Goal: Task Accomplishment & Management: Complete application form

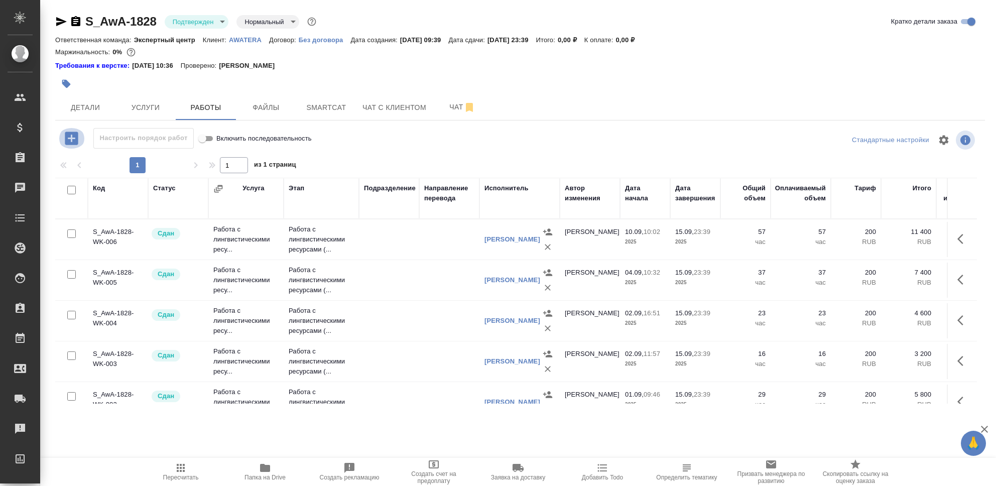
click at [74, 139] on icon "button" at bounding box center [71, 137] width 13 height 13
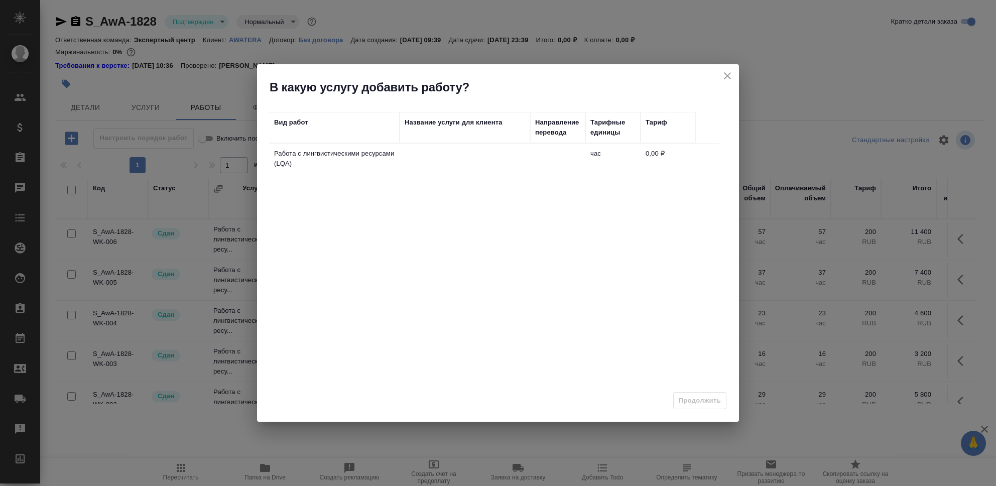
click at [437, 161] on td at bounding box center [464, 161] width 130 height 35
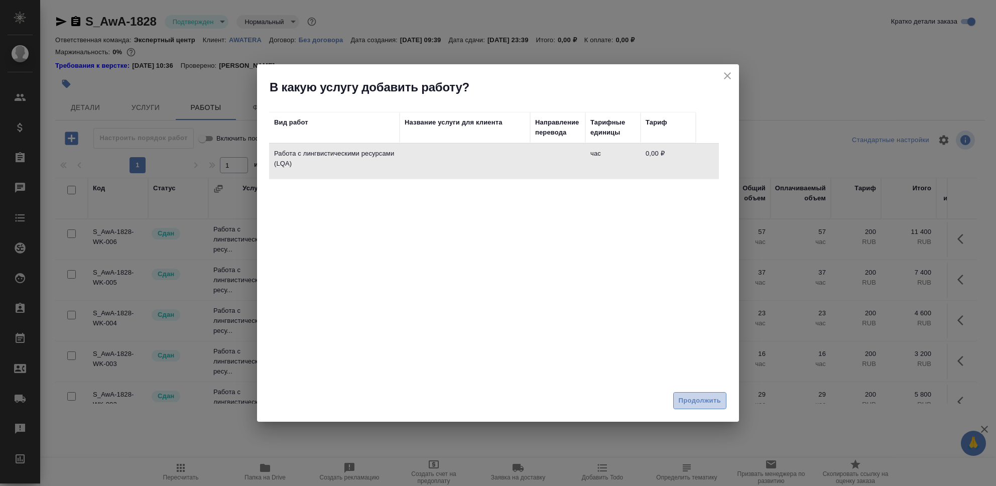
click at [685, 402] on span "Продолжить" at bounding box center [700, 401] width 42 height 12
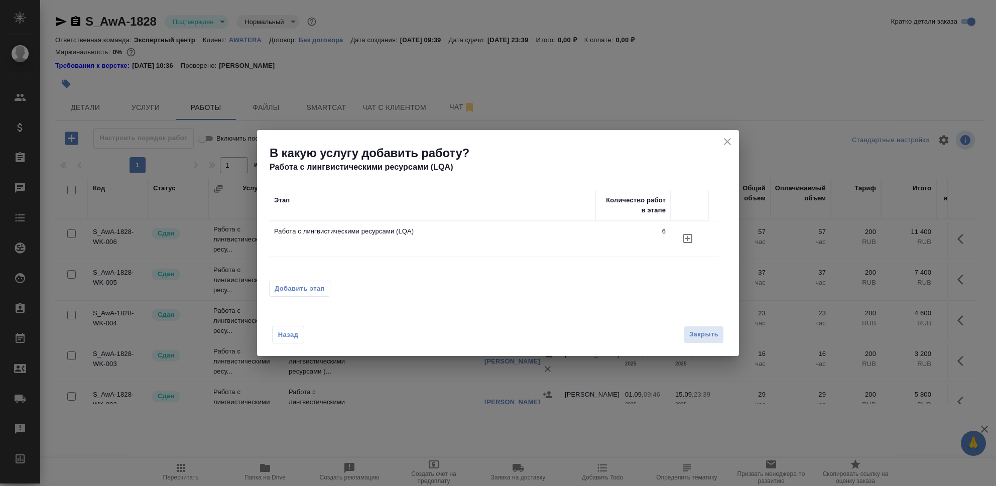
click at [685, 236] on icon "button" at bounding box center [688, 238] width 12 height 12
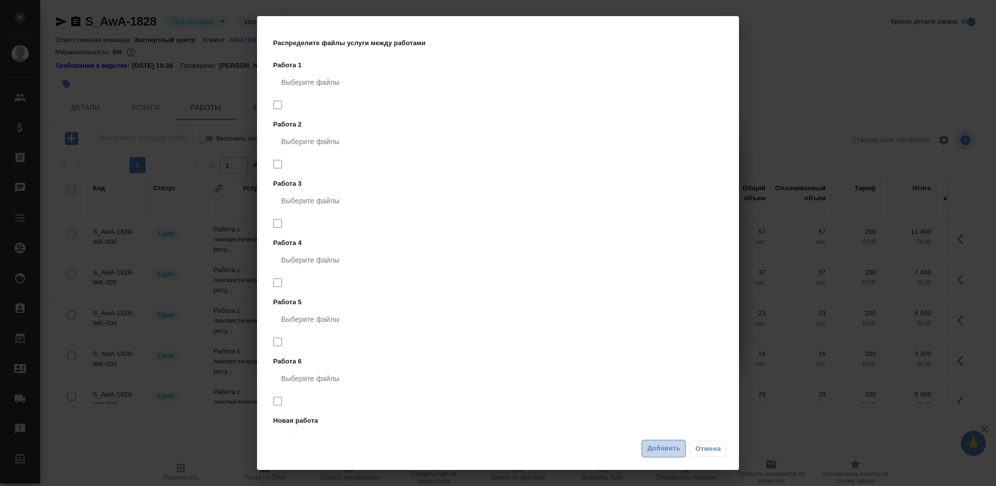
click at [658, 449] on span "Добавить" at bounding box center [663, 449] width 33 height 12
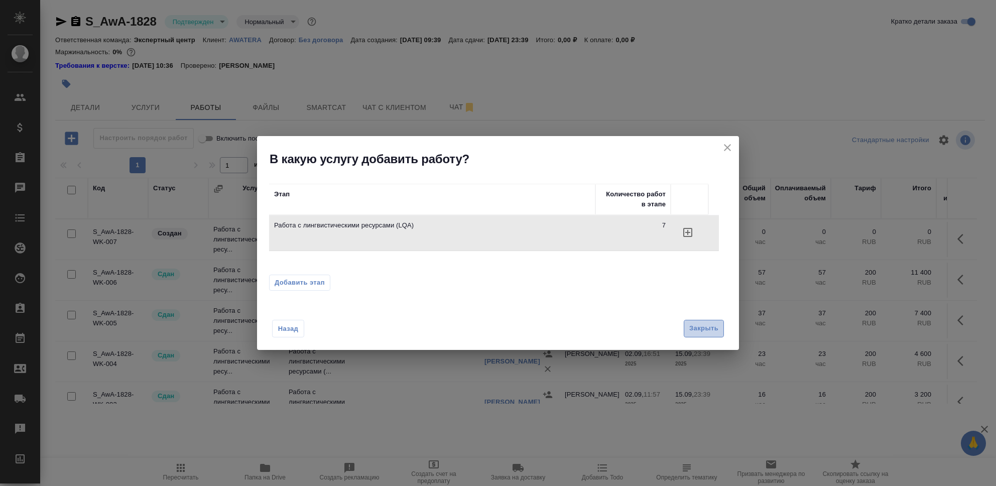
click at [700, 325] on span "Закрыть" at bounding box center [703, 329] width 29 height 12
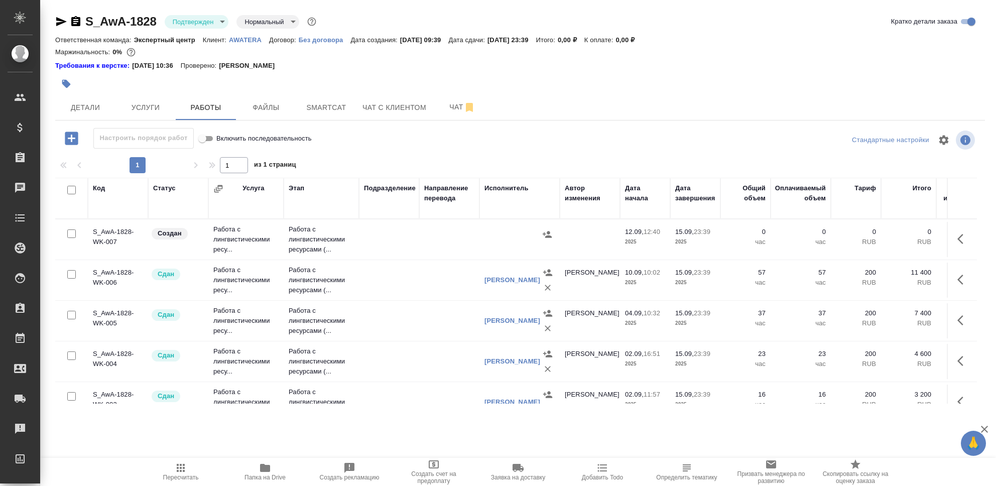
click at [230, 233] on td "Работа с лингвистическими ресу..." at bounding box center [245, 239] width 75 height 40
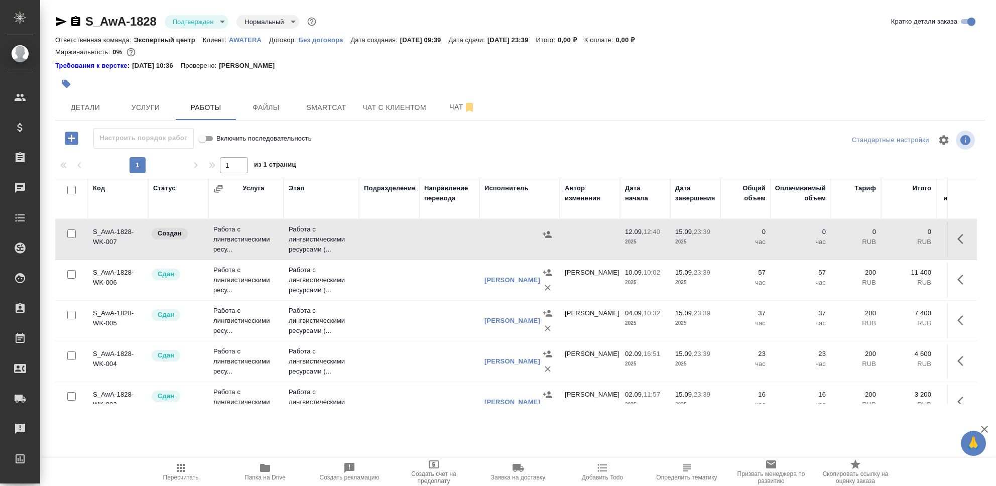
click at [230, 233] on td "Работа с лингвистическими ресу..." at bounding box center [245, 239] width 75 height 40
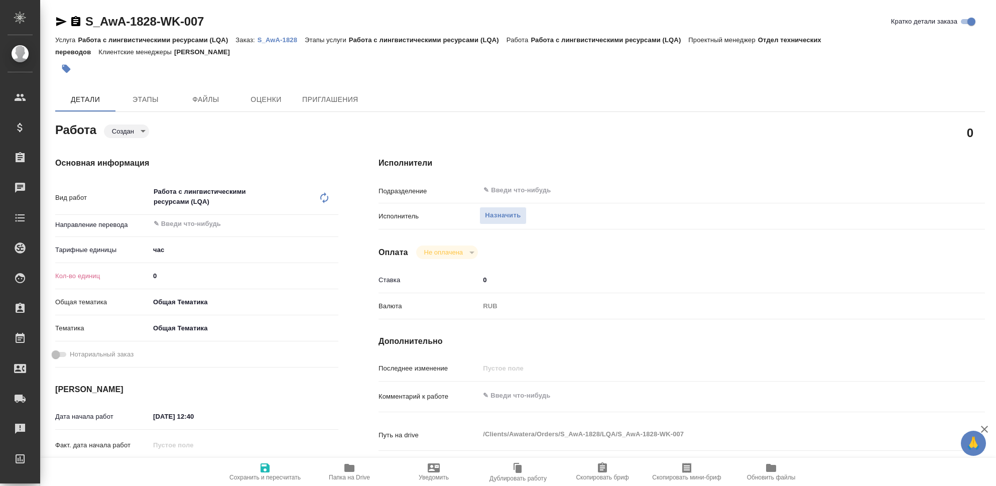
type textarea "x"
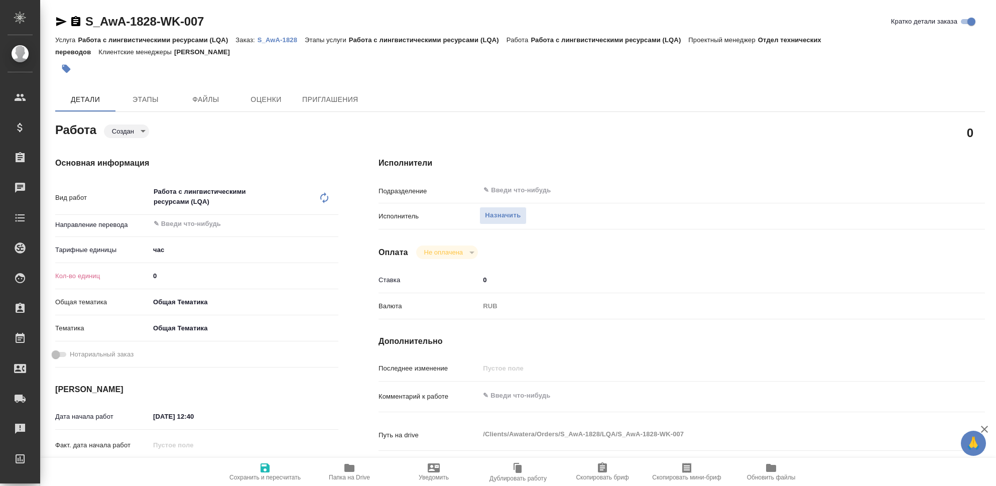
type textarea "x"
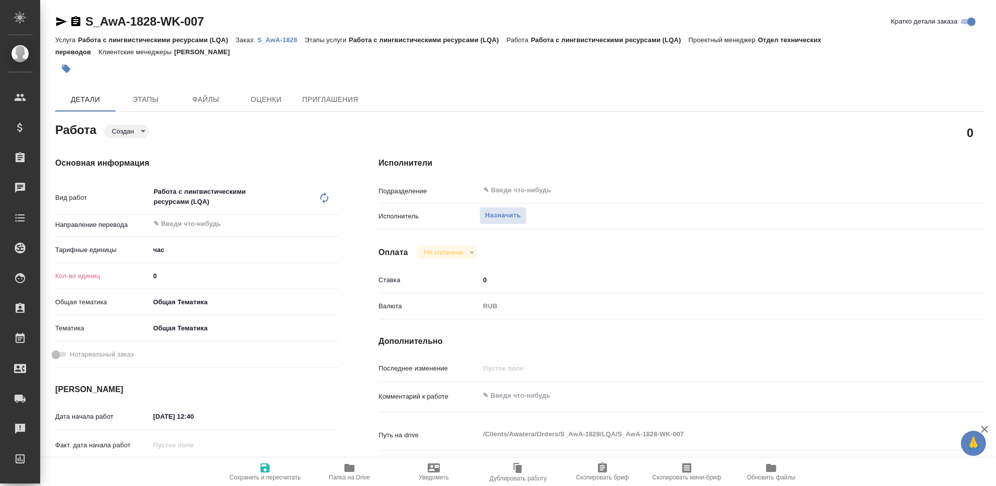
type textarea "x"
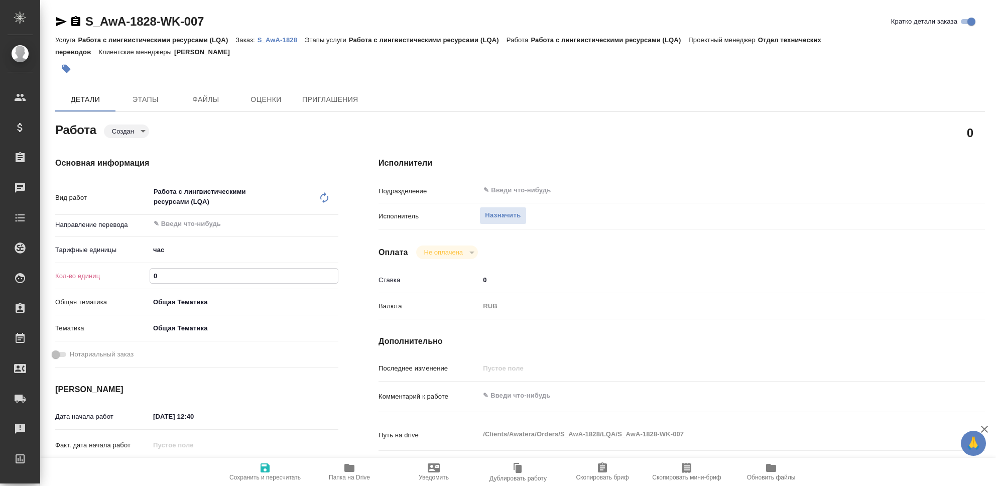
click at [170, 269] on input "0" at bounding box center [244, 276] width 188 height 15
type textarea "x"
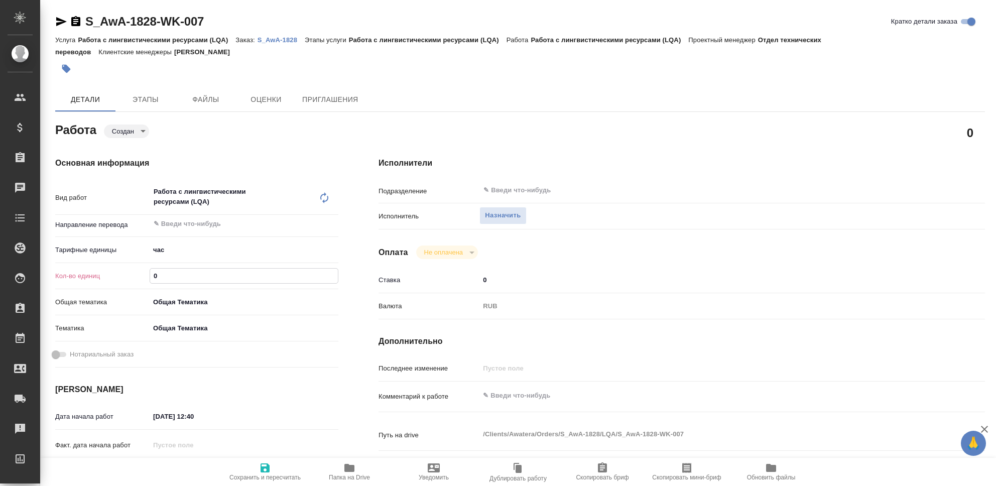
type textarea "x"
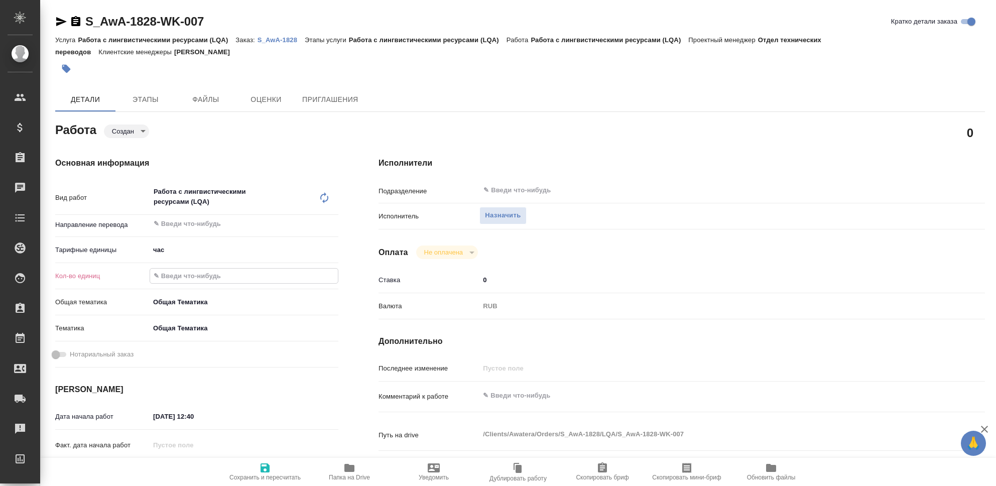
type textarea "x"
type input "83"
type textarea "x"
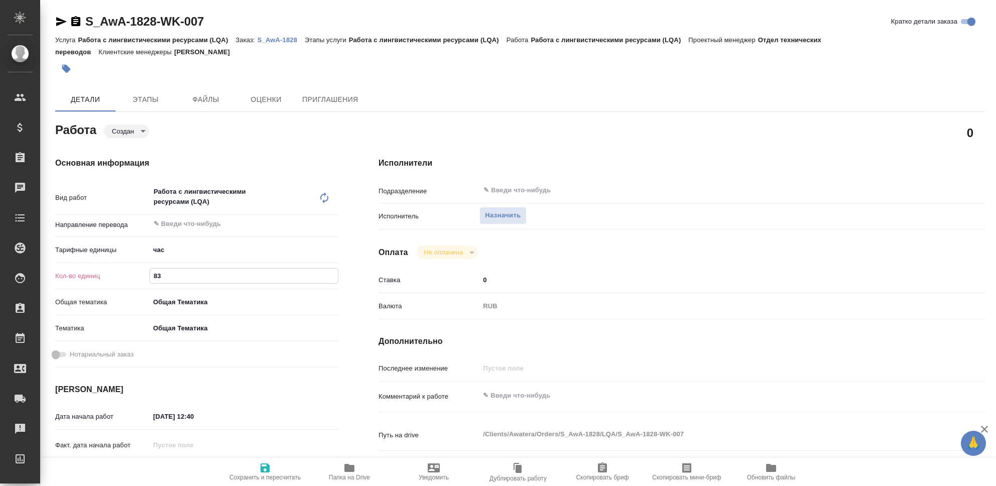
type textarea "x"
type input "83"
type textarea "x"
click at [531, 398] on textarea at bounding box center [706, 395] width 455 height 17
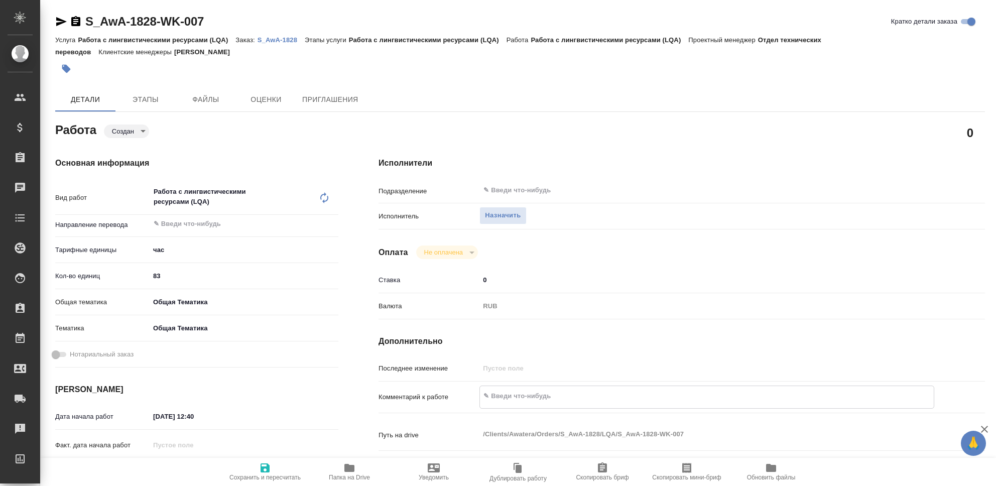
type textarea "[PERSON_NAME]"
type textarea "x"
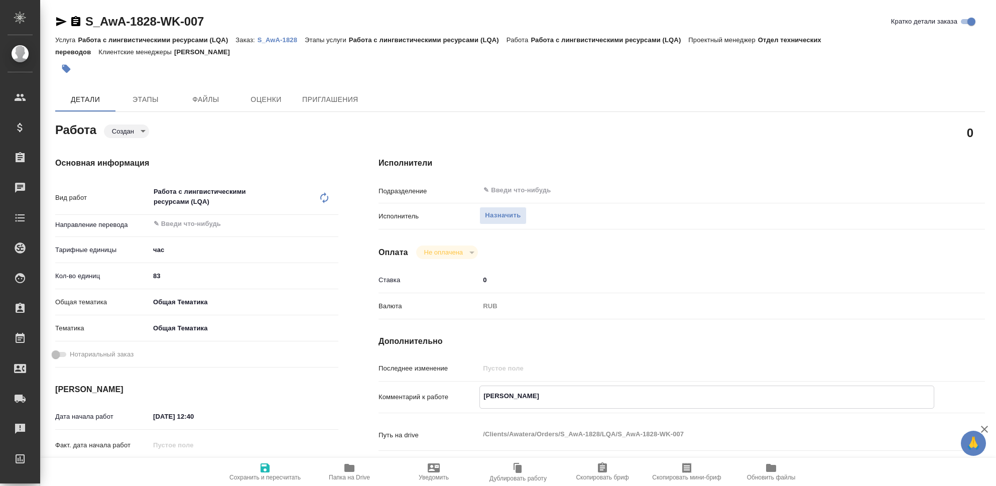
type textarea "x"
type textarea "[PERSON_NAME]"
type textarea "x"
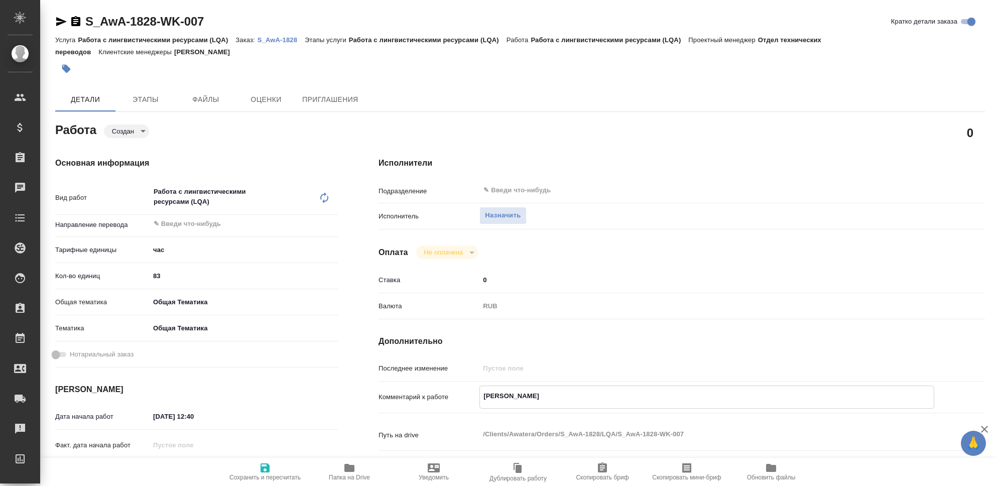
type textarea "x"
type textarea "[PERSON_NAME]"
type textarea "x"
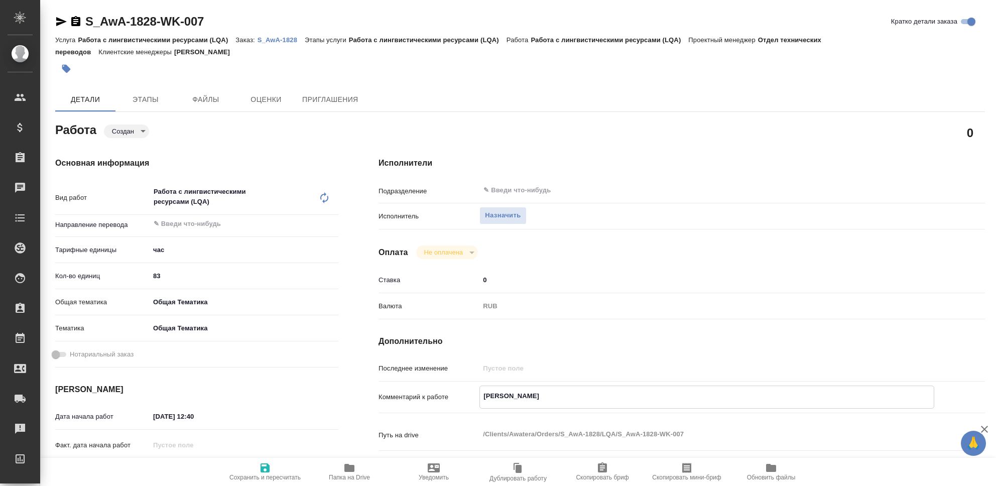
type textarea "x"
type textarea "Элайнмен"
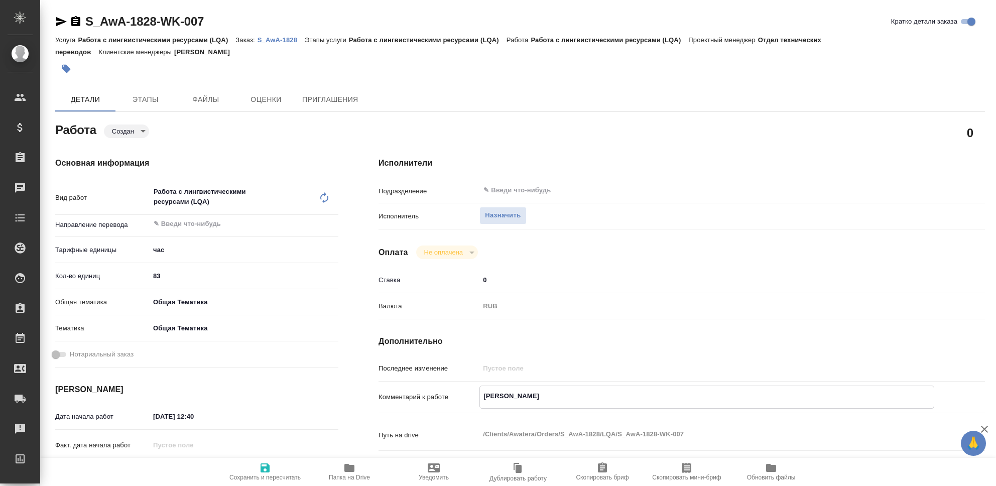
type textarea "x"
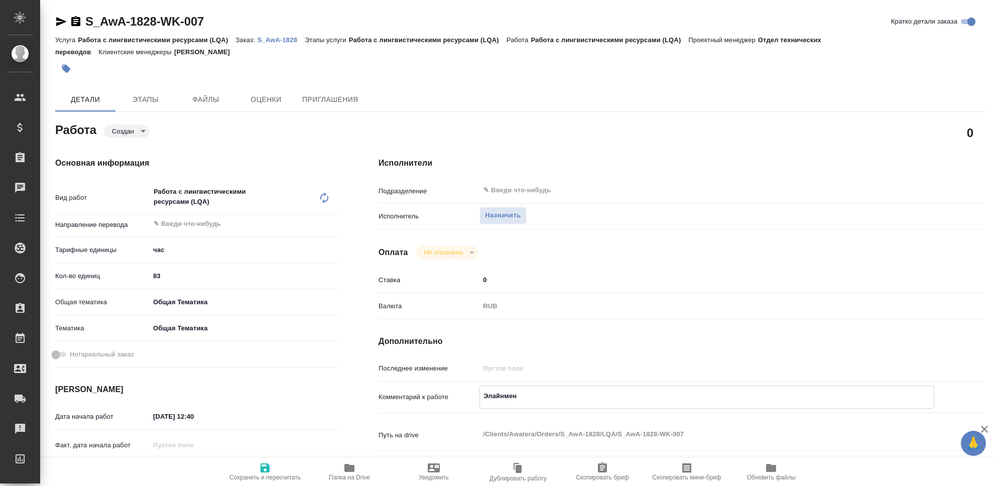
type textarea "Элайнмент"
type textarea "x"
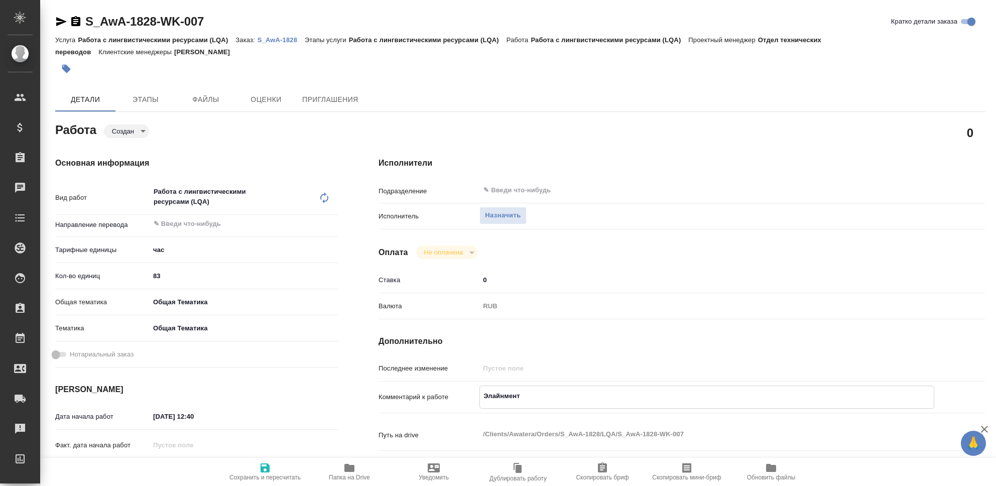
type textarea "Элайнмент,"
type textarea "x"
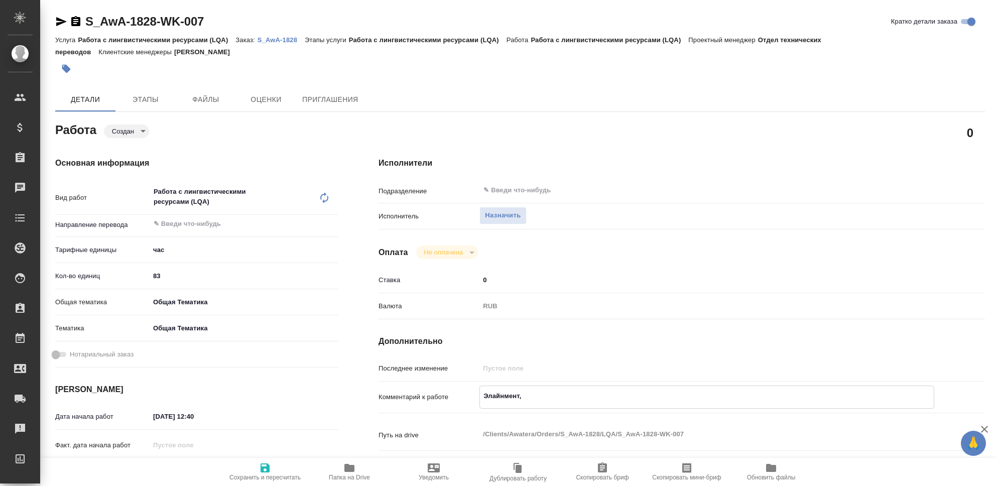
type textarea "x"
type textarea "Элайнмент,"
type textarea "x"
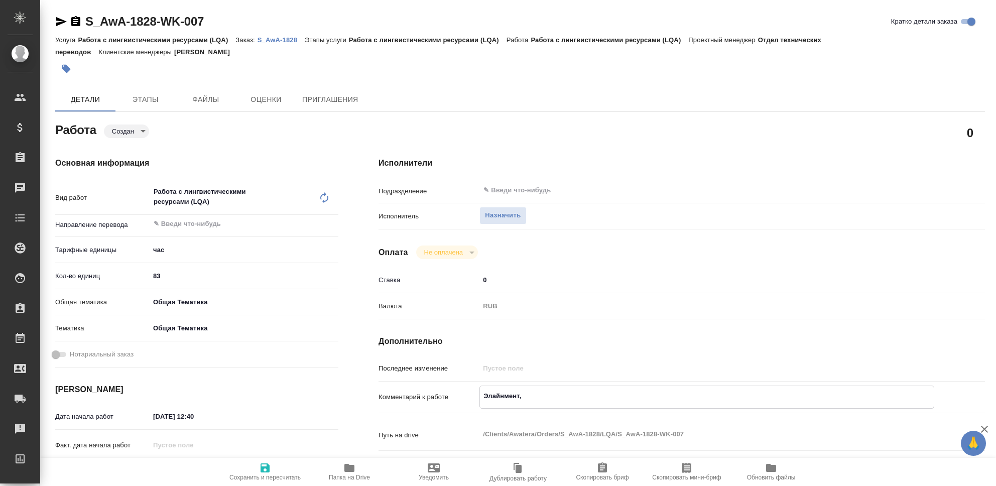
type textarea "x"
type textarea "Элайнмент, Р"
type textarea "x"
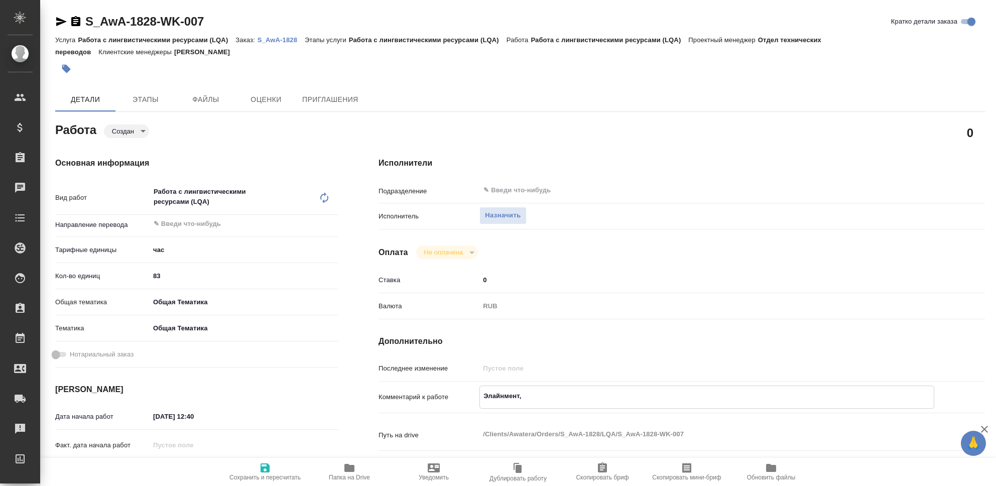
type textarea "x"
type textarea "Элайнмент, РУ"
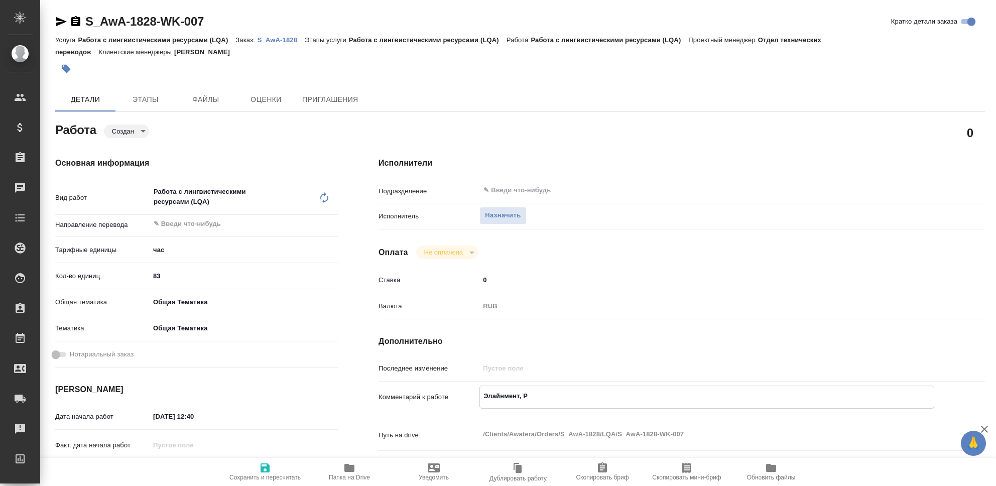
type textarea "x"
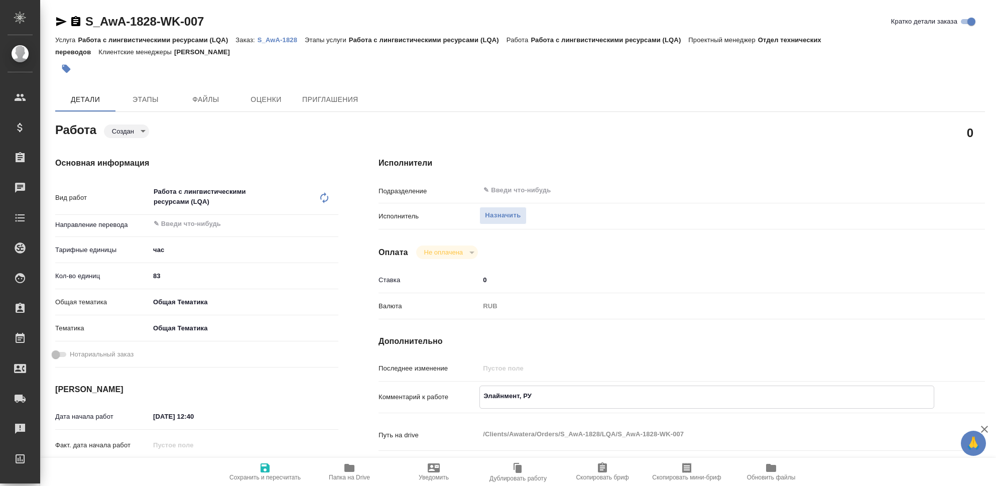
type textarea "Элайнмент, РУС"
type textarea "x"
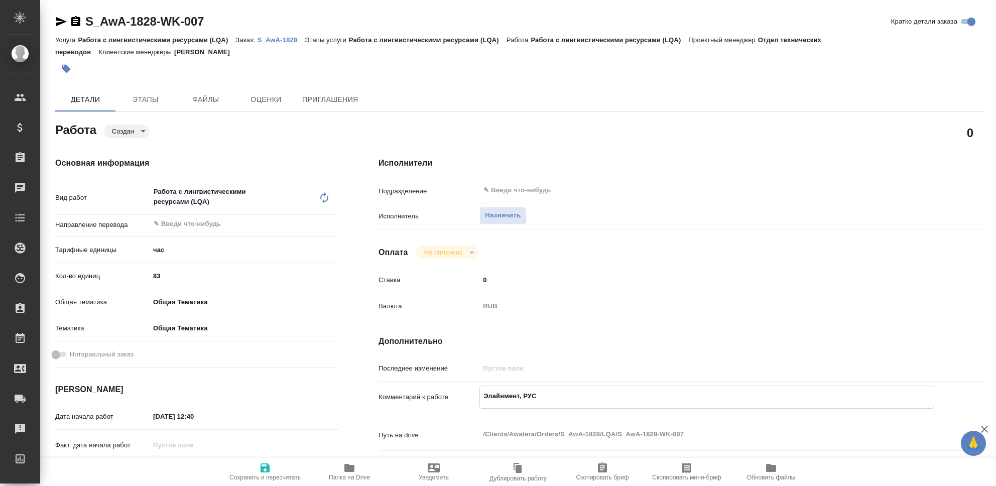
type textarea "x"
type textarea "Элайнмент, РУСА"
type textarea "x"
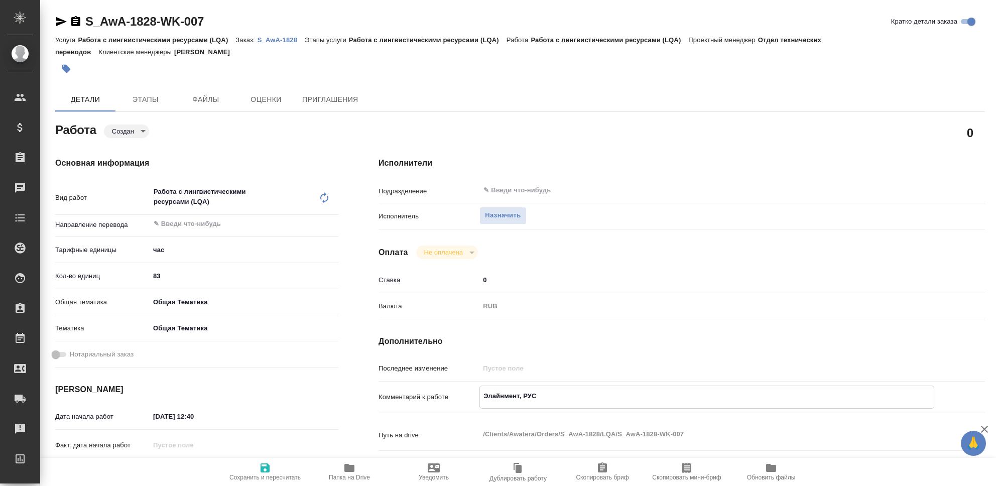
type textarea "x"
type textarea "Элайнмент, РУСАЛ"
type textarea "x"
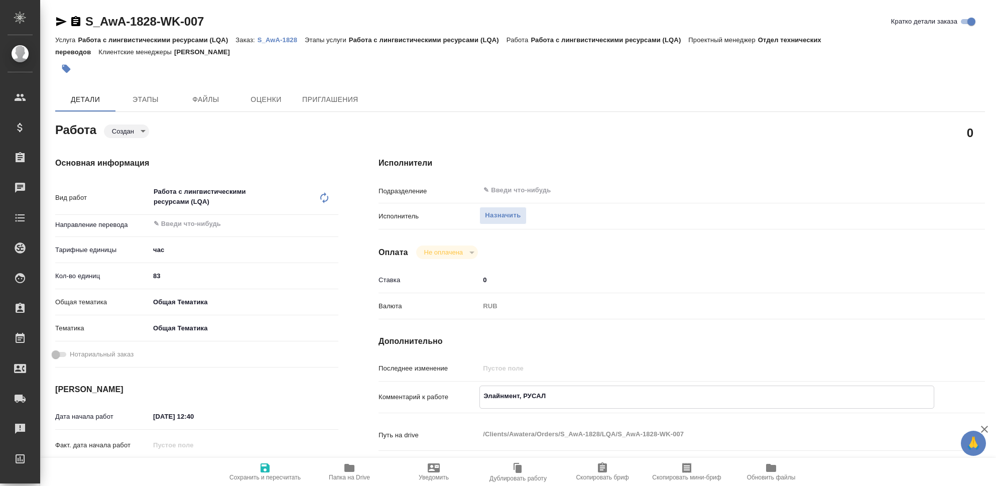
type textarea "x"
type textarea "Элайнмент, РУСАЛ,"
type textarea "x"
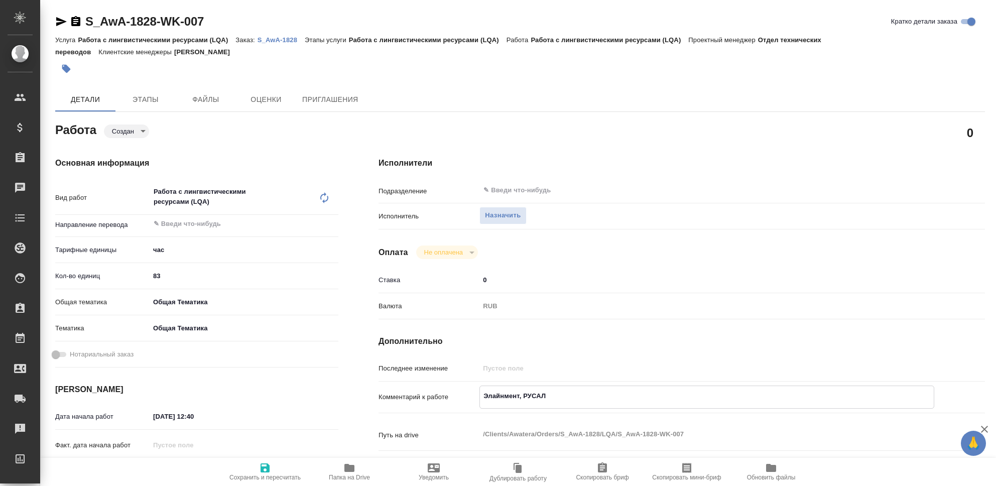
type textarea "x"
type textarea "Элайнмент, РУСАЛ,"
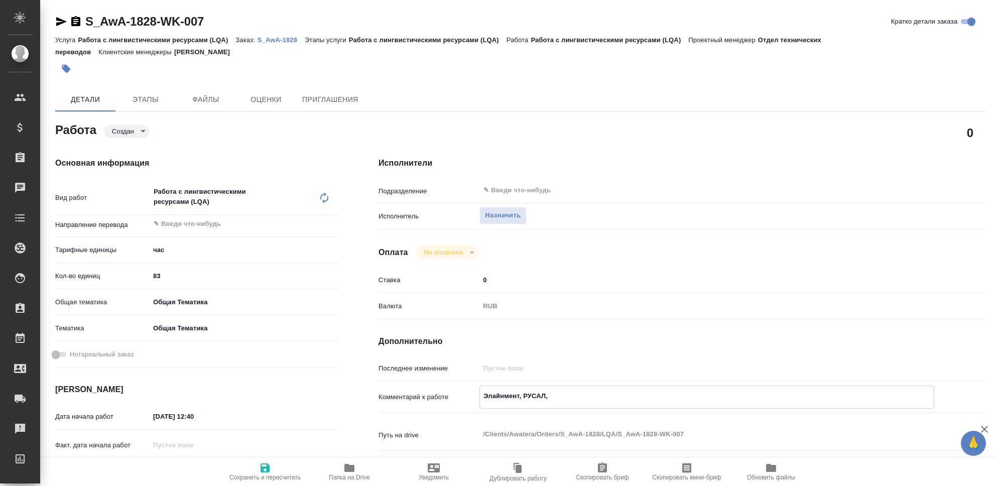
type textarea "x"
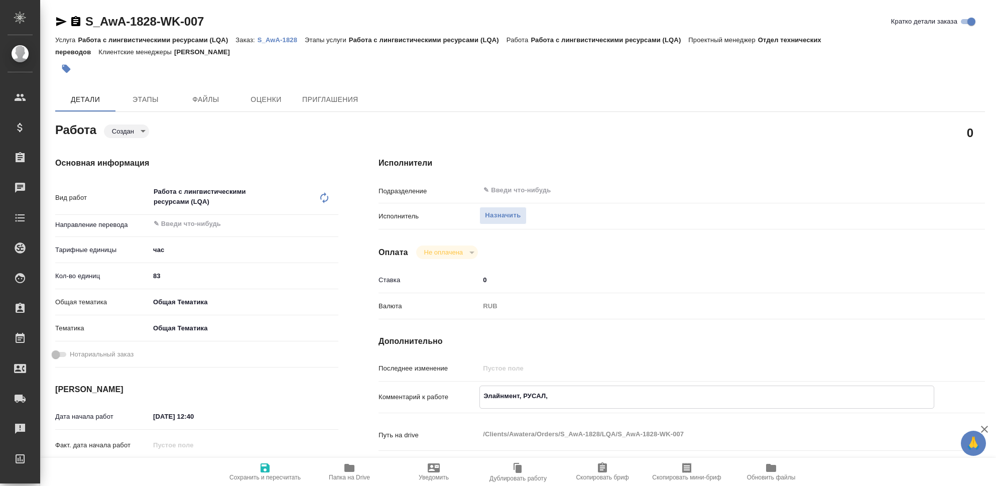
type textarea "Элайнмент, РУСАЛ, Т"
type textarea "x"
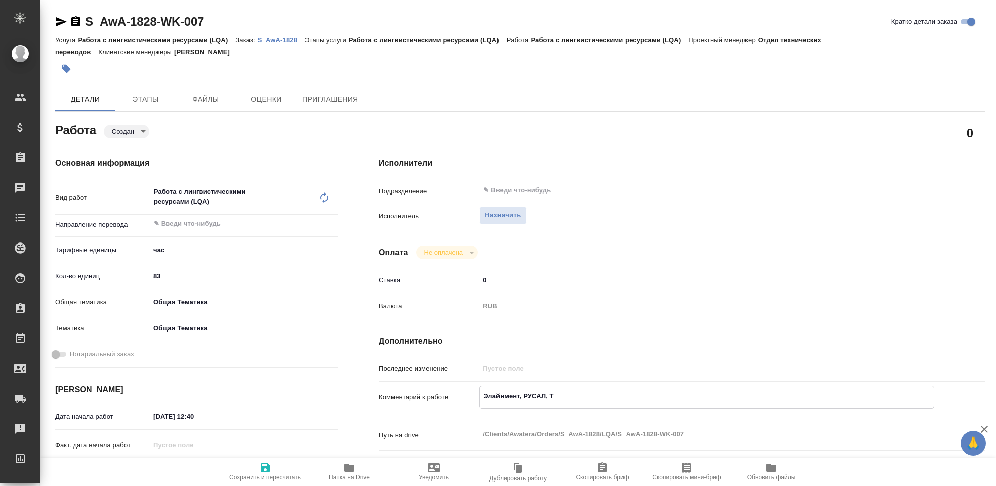
type textarea "x"
type textarea "Элайнмент, РУСАЛ, Тр"
type textarea "x"
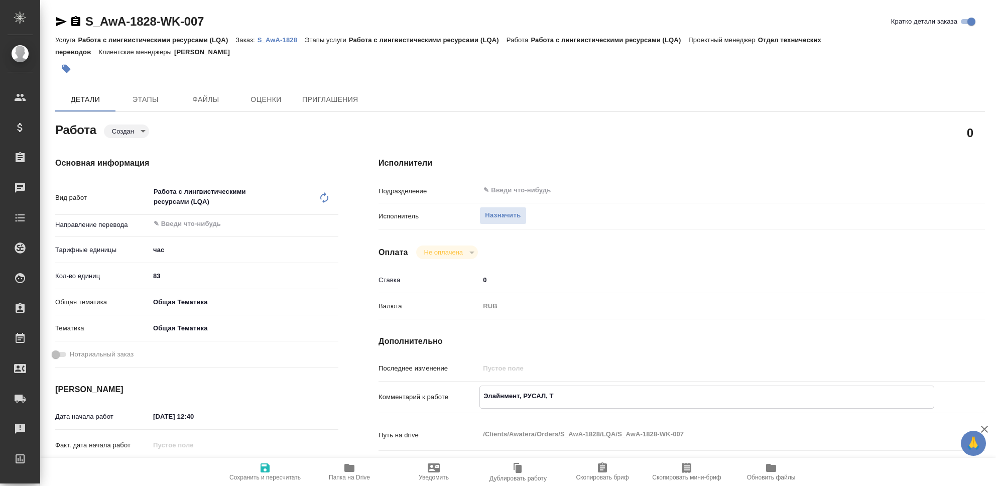
type textarea "x"
type textarea "Элайнмент, РУСАЛ, Тра"
type textarea "x"
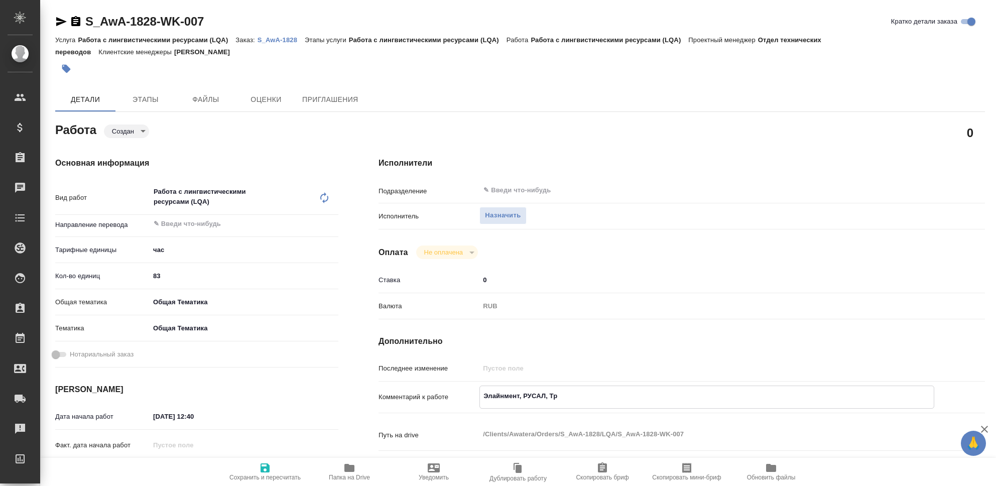
type textarea "x"
type textarea "Элайнмент, РУСАЛ, Трак"
type textarea "x"
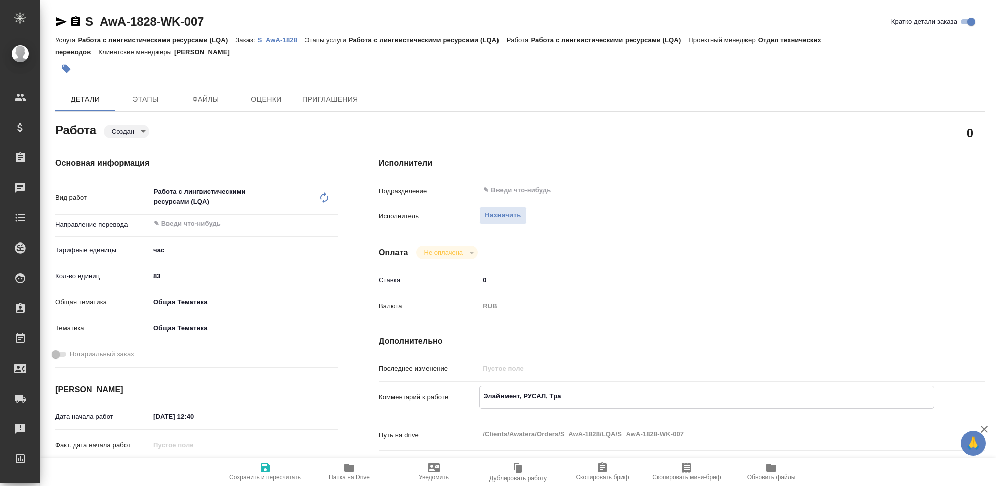
type textarea "x"
type textarea "Элайнмент, РУСАЛ, Тракт"
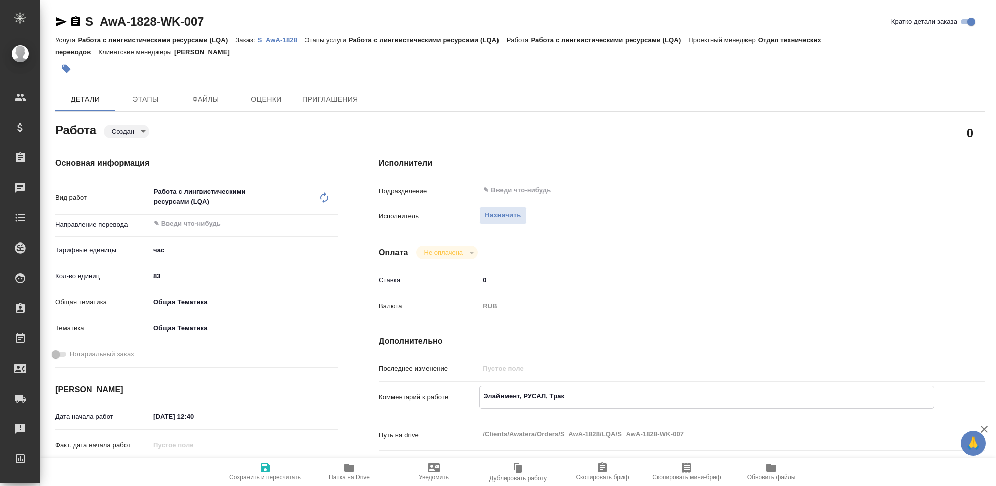
type textarea "x"
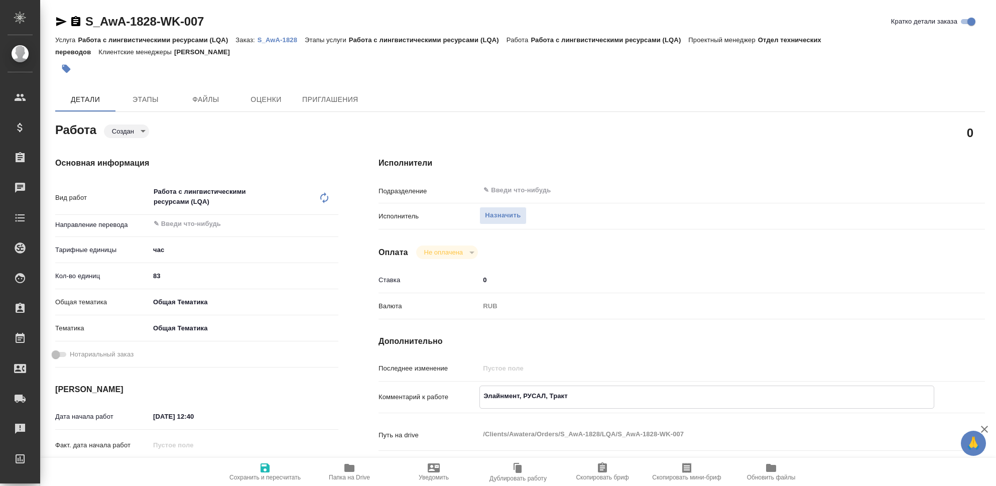
type textarea "Элайнмент, РУСАЛ, Тракта"
type textarea "x"
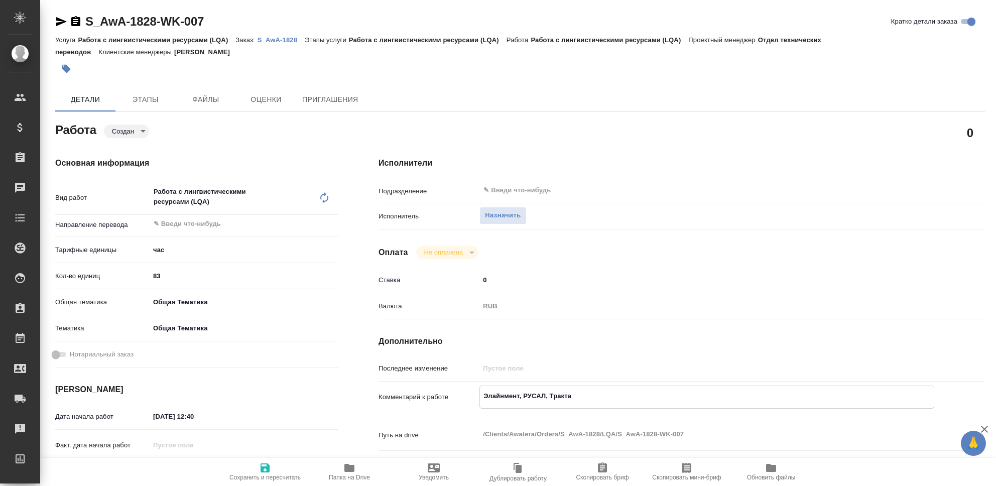
type textarea "Элайнмент, РУСАЛ, Трактат"
type textarea "x"
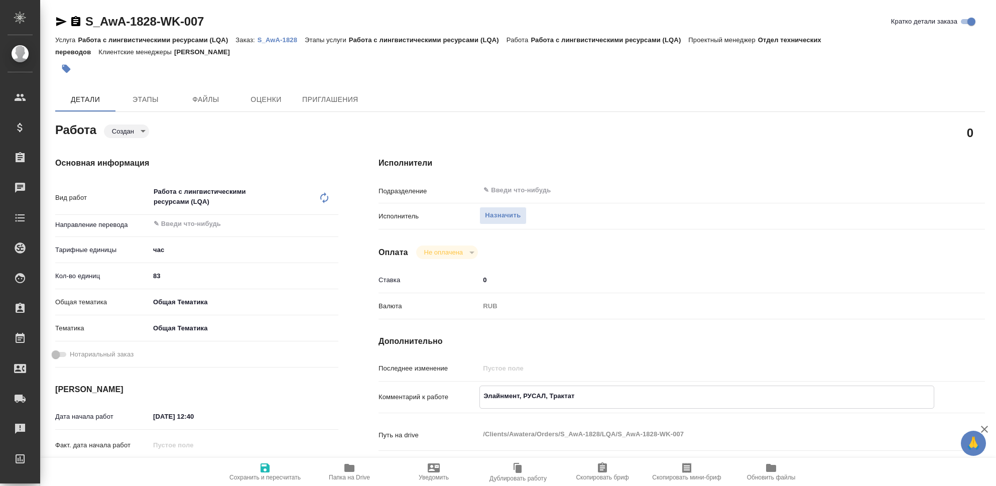
type textarea "x"
type textarea "Элайнмент, РУСАЛ, Трактат."
type textarea "x"
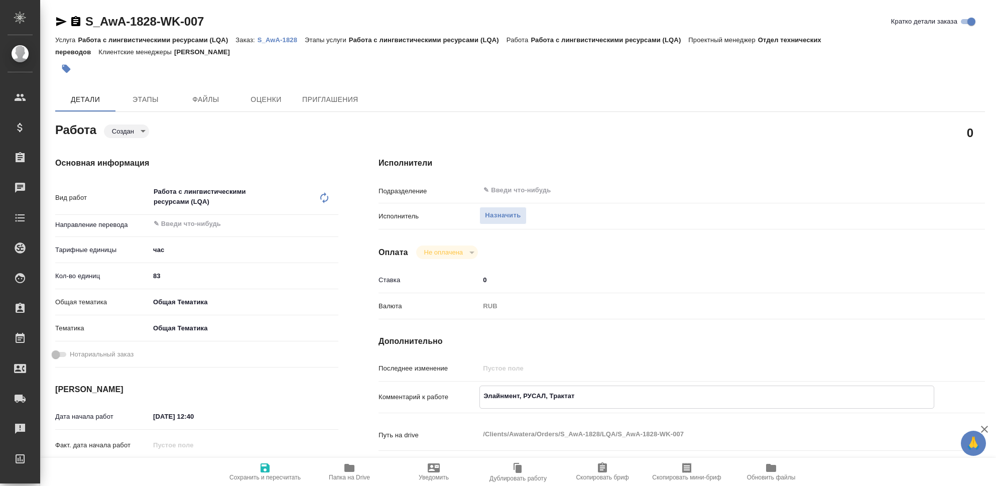
type textarea "x"
type textarea "Элайнмент, РУСАЛ, Трактат."
type textarea "x"
click at [268, 471] on icon "button" at bounding box center [264, 467] width 9 height 9
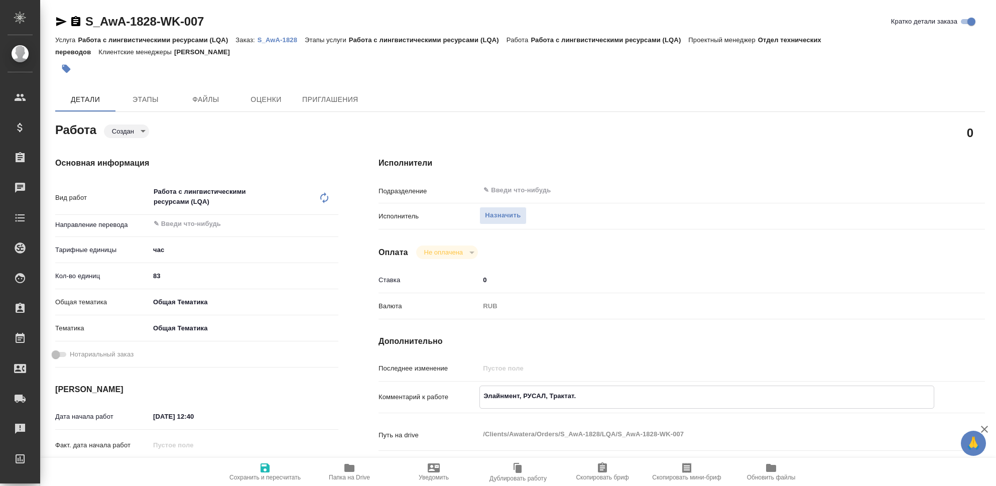
type textarea "x"
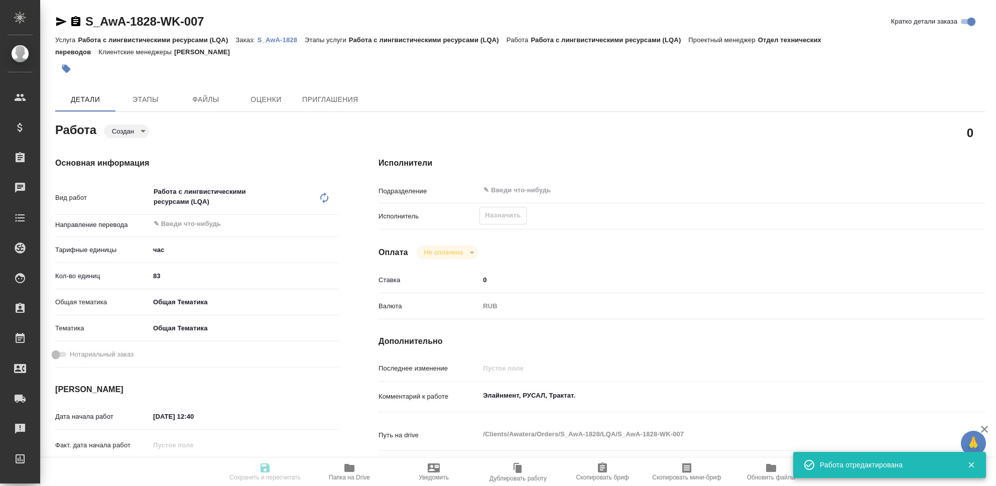
type textarea "x"
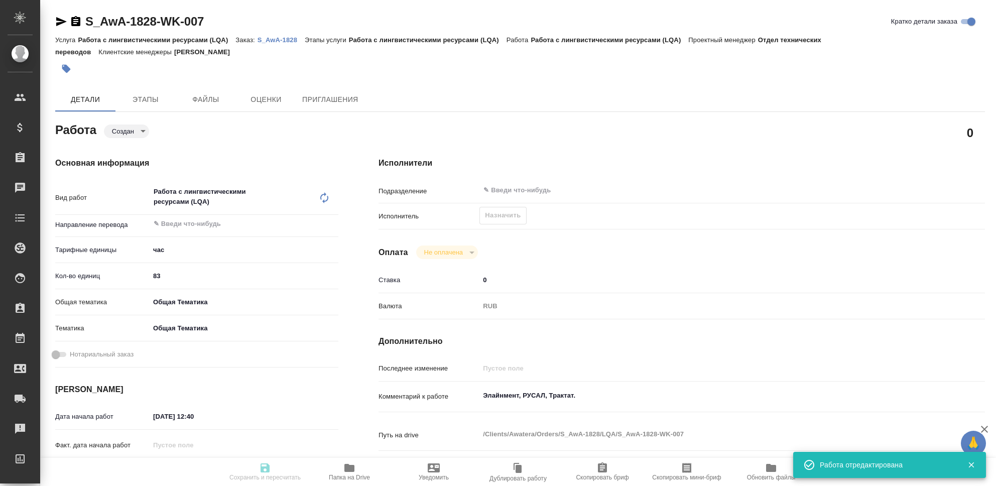
type input "created"
type textarea "Работа с лингвистическими ресурсами (LQA)"
type textarea "x"
type input "5a8b1489cc6b4906c91bfd93"
type input "83"
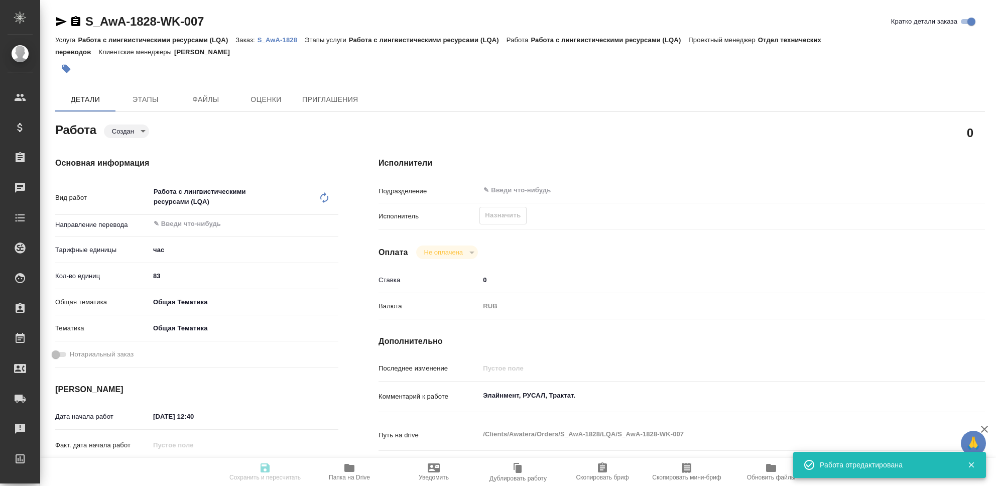
type input "obtem"
type input "6012b1ca196b0e5c9229a120"
type input "[DATE] 12:40"
type input "[DATE] 23:39"
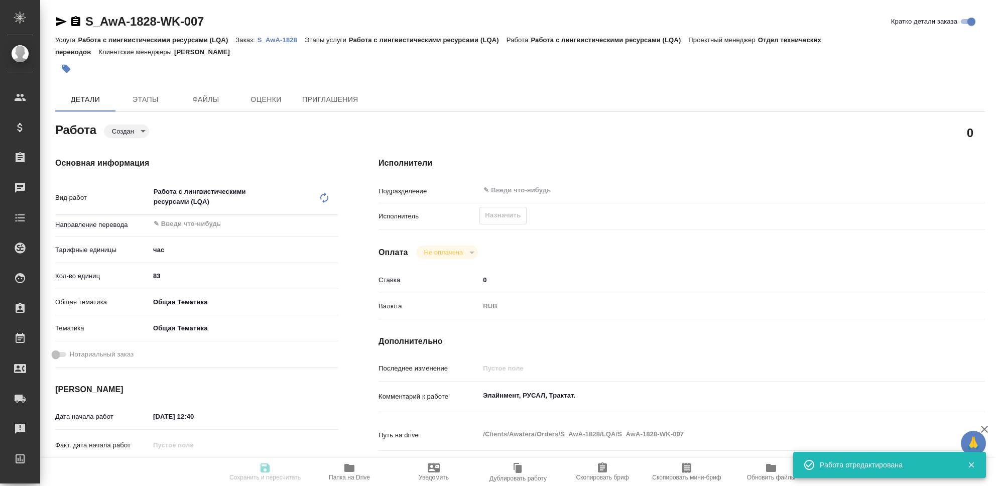
type input "notPayed"
type input "0"
type input "RUB"
type input "[PERSON_NAME]"
type textarea "Элайнмент, РУСАЛ, Трактат."
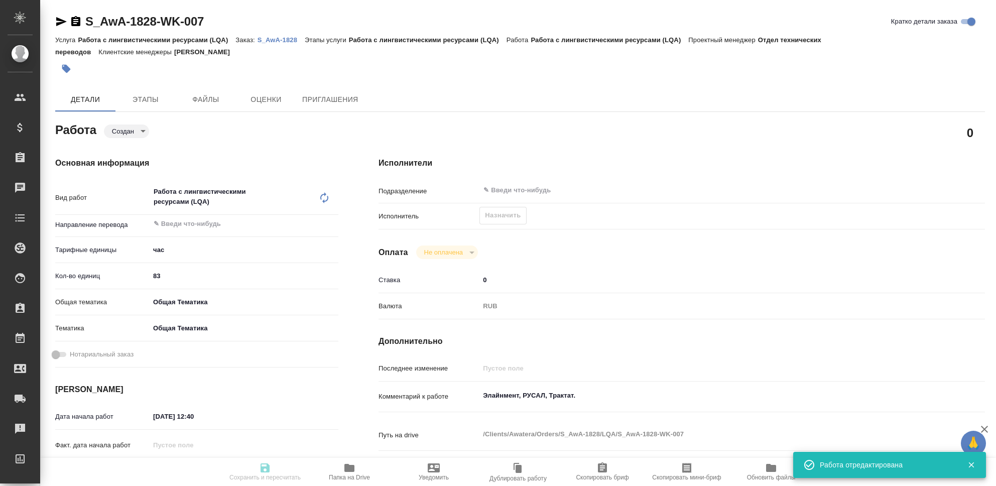
type textarea "x"
type textarea "/Clients/Awatera/Orders/S_AwA-1828/LQA/S_AwA-1828-WK-007"
type textarea "x"
type input "S_AwA-1828"
type input "Работа с лингвистическими ресурсами (LQA)"
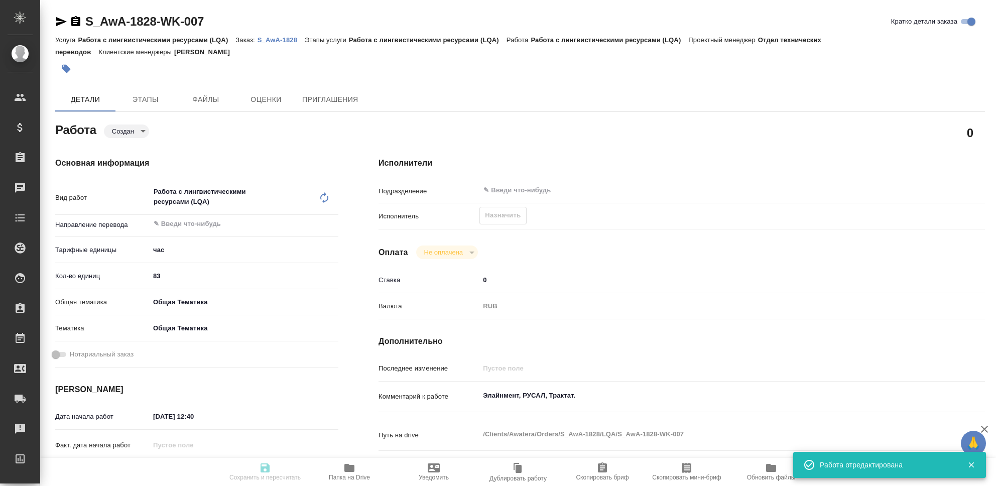
type input "Работа с лингвистическими ресурсами (LQA)"
type input "[PERSON_NAME]"
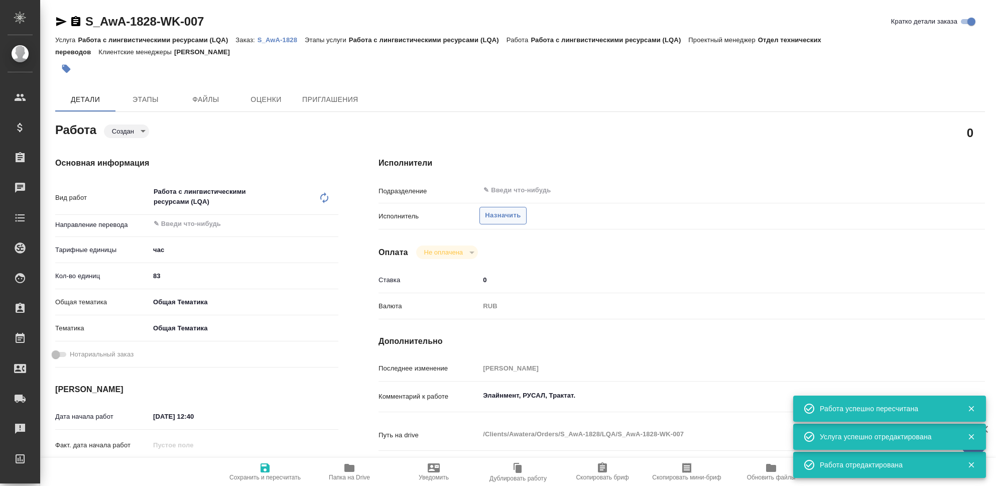
click at [507, 217] on span "Назначить" at bounding box center [503, 216] width 36 height 12
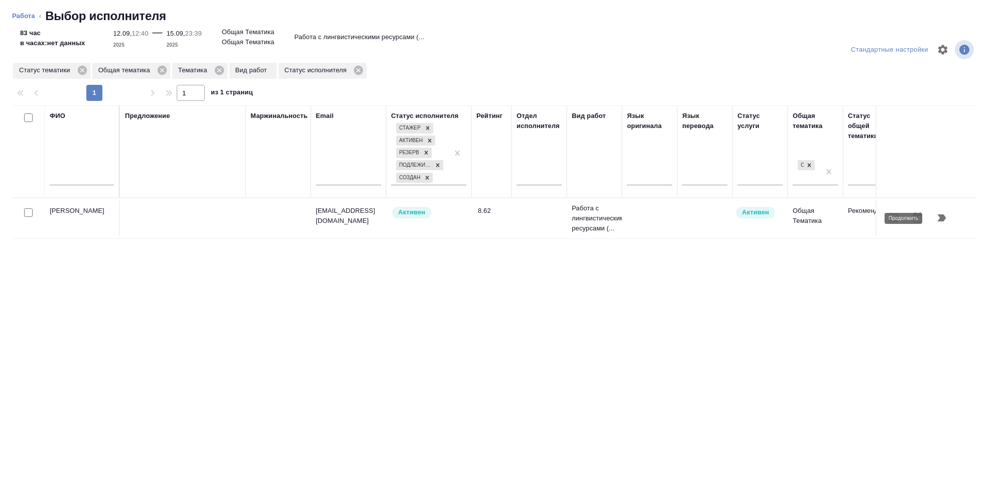
click at [938, 217] on icon "button" at bounding box center [942, 218] width 12 height 12
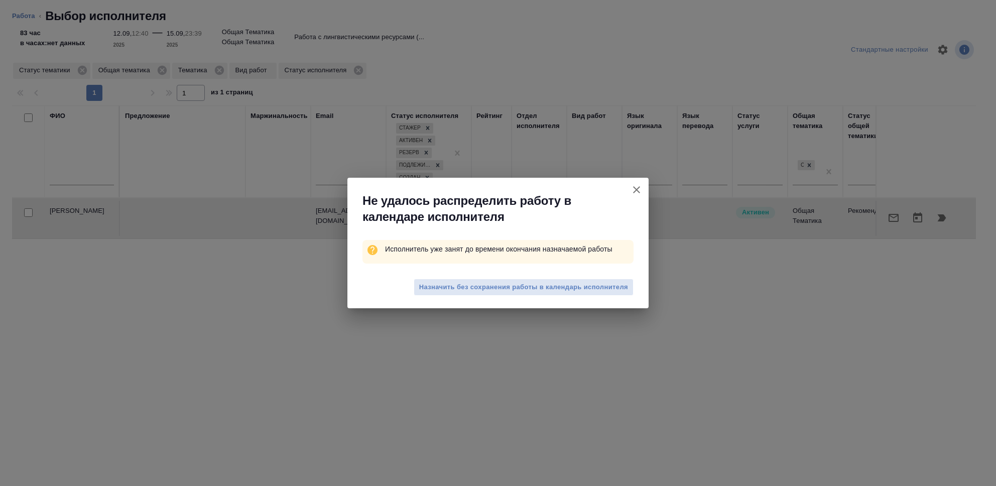
drag, startPoint x: 515, startPoint y: 283, endPoint x: 474, endPoint y: 335, distance: 66.9
click at [515, 283] on span "Назначить без сохранения работы в календарь исполнителя" at bounding box center [523, 288] width 209 height 12
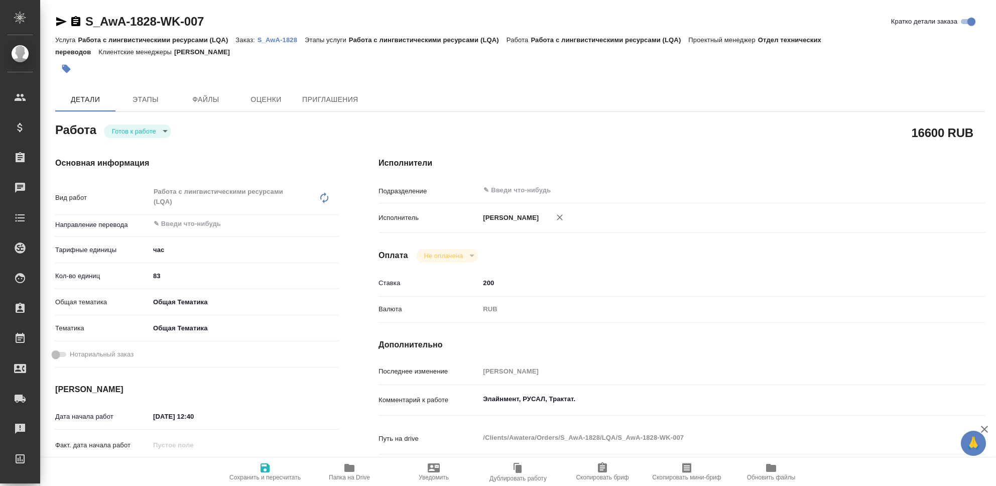
type textarea "x"
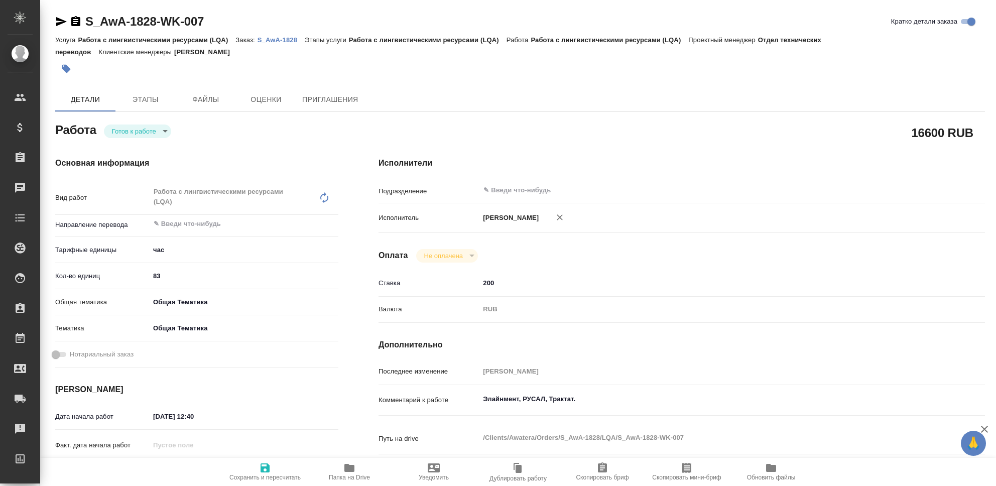
type textarea "x"
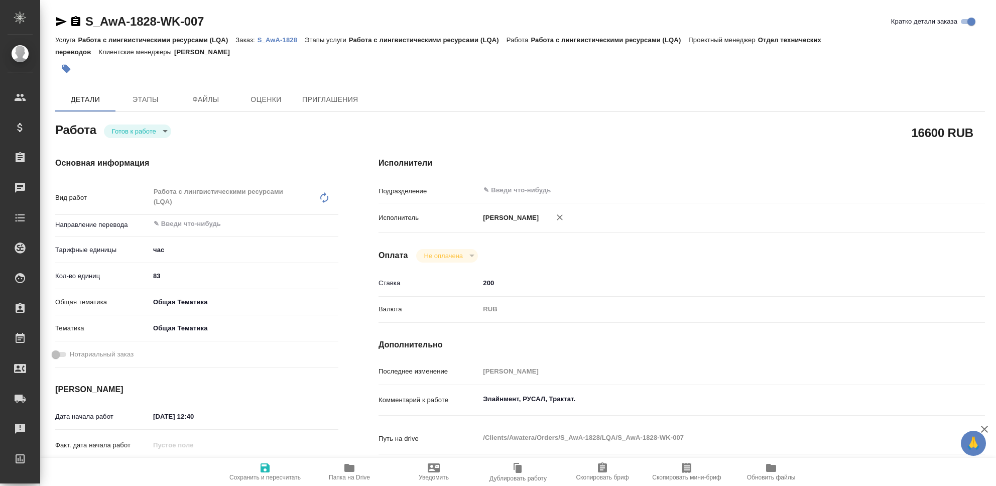
type textarea "x"
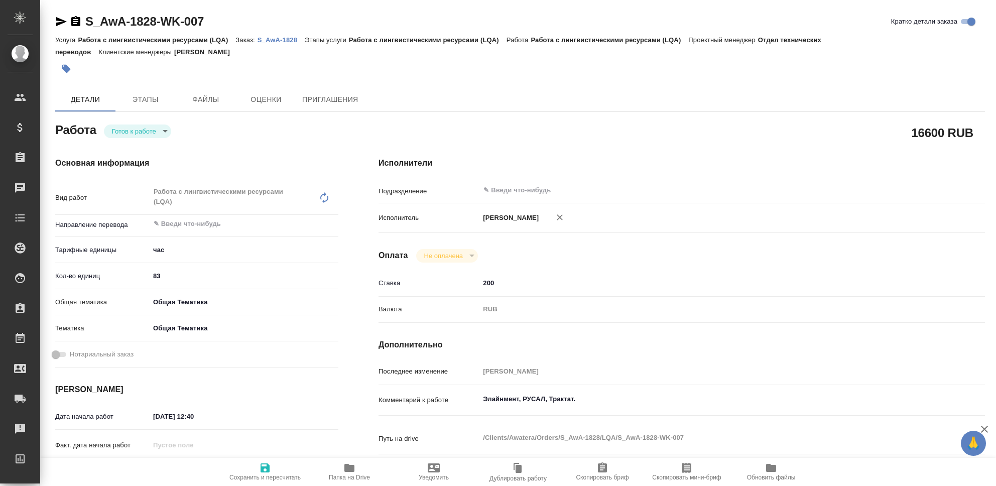
type textarea "x"
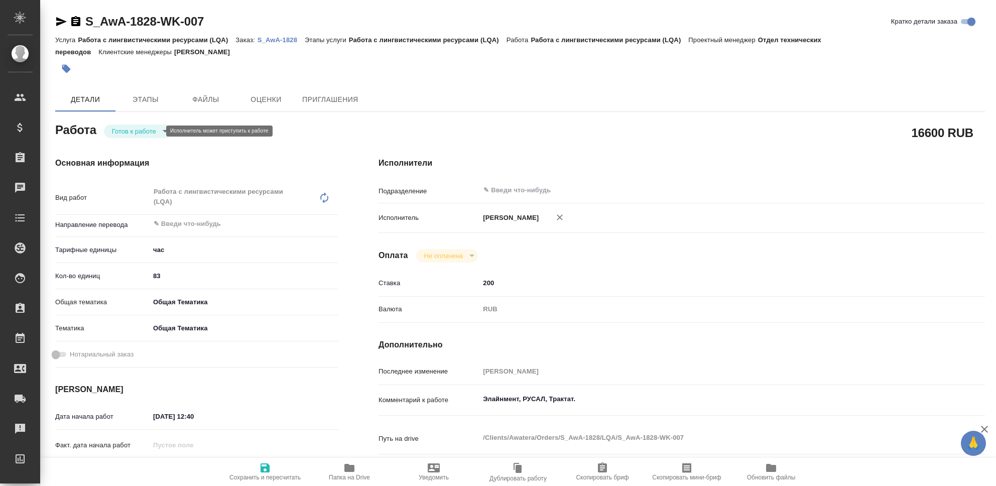
click at [157, 132] on body "🙏 .cls-1 fill:#fff; AWATERA Seleznev Maksim Клиенты Спецификации Заказы 0 Чаты …" at bounding box center [498, 243] width 996 height 486
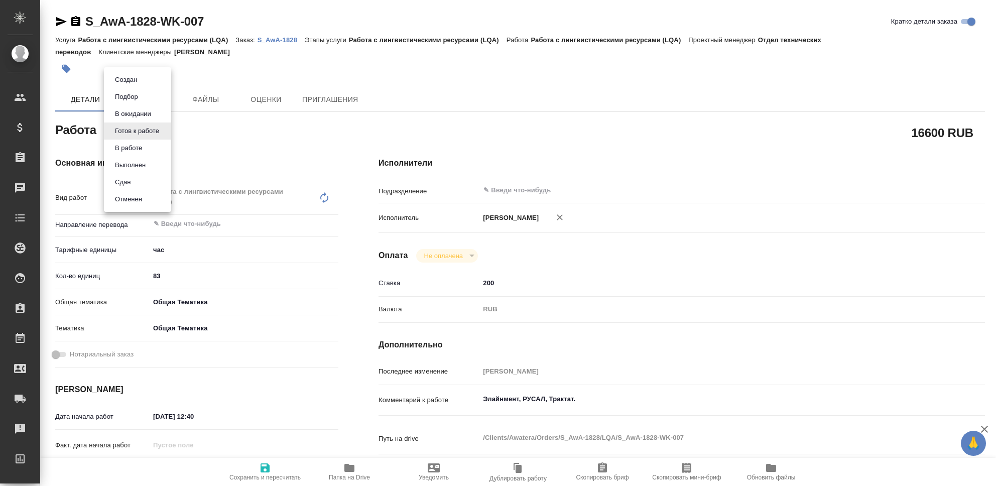
click at [139, 182] on li "Сдан" at bounding box center [137, 182] width 67 height 17
type textarea "x"
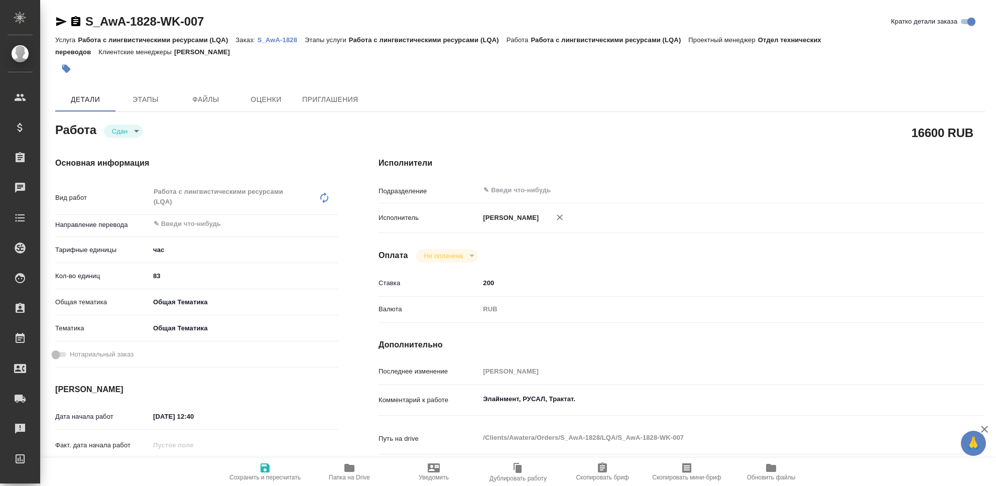
type textarea "x"
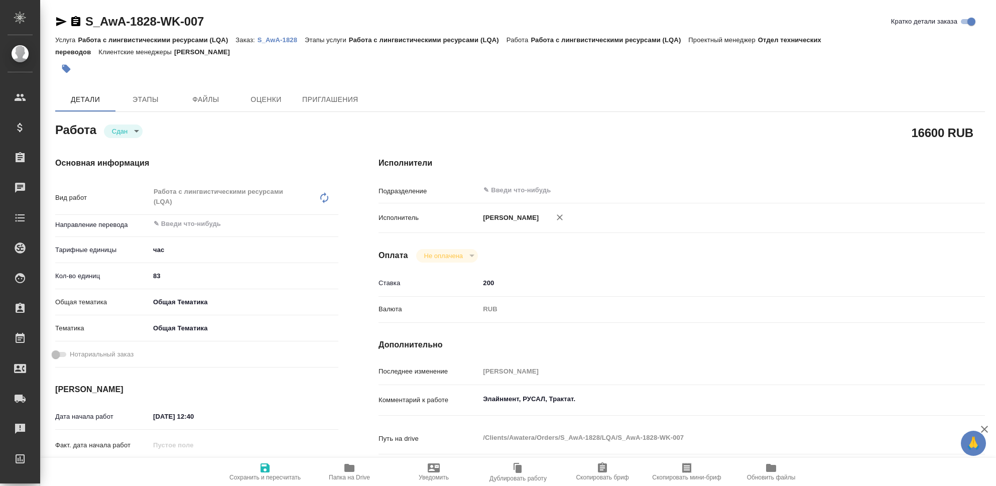
type textarea "x"
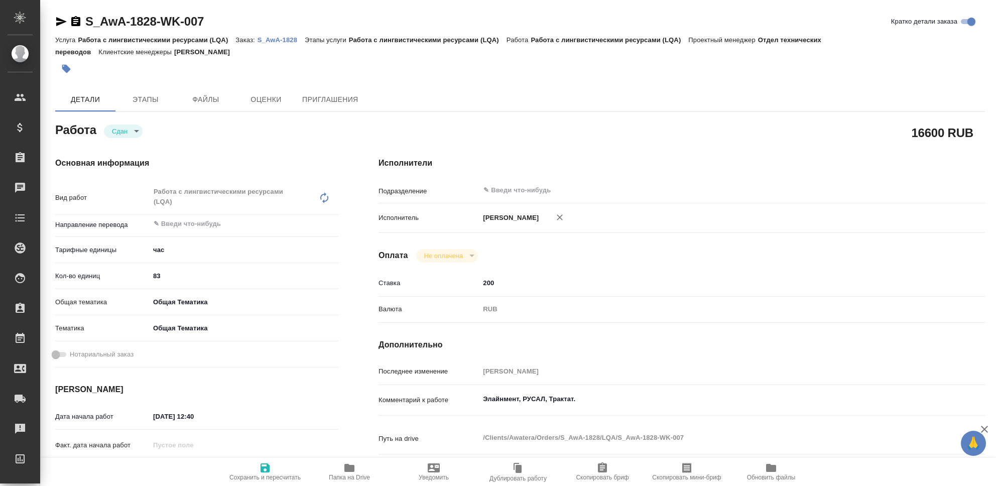
type textarea "x"
click at [263, 471] on icon "button" at bounding box center [264, 467] width 9 height 9
type textarea "x"
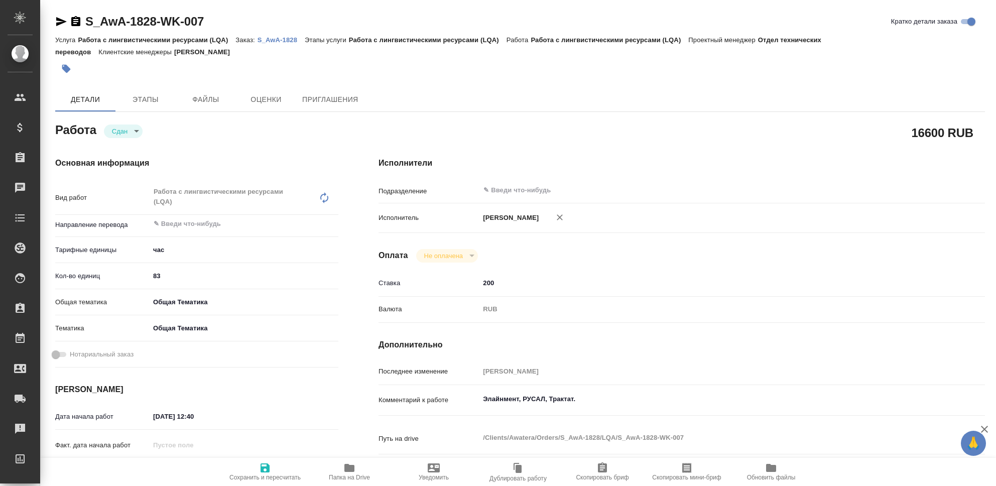
type textarea "x"
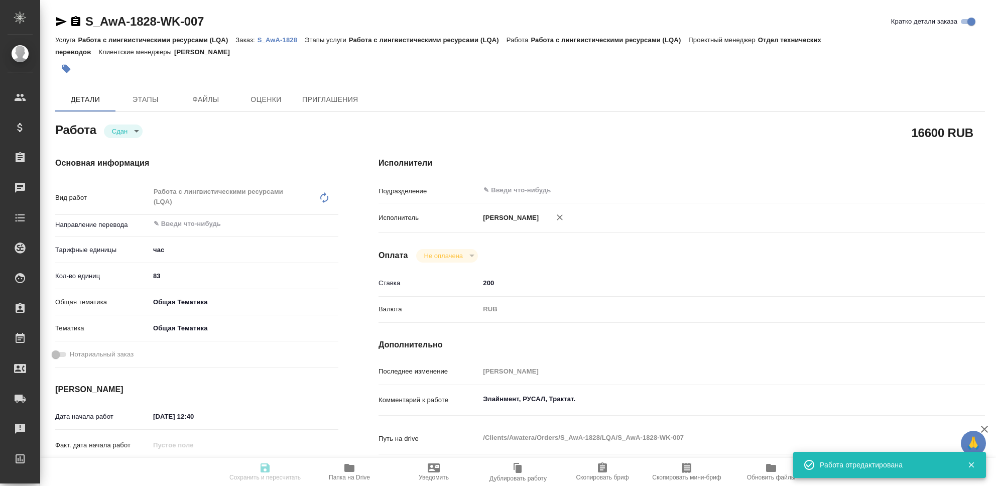
type textarea "x"
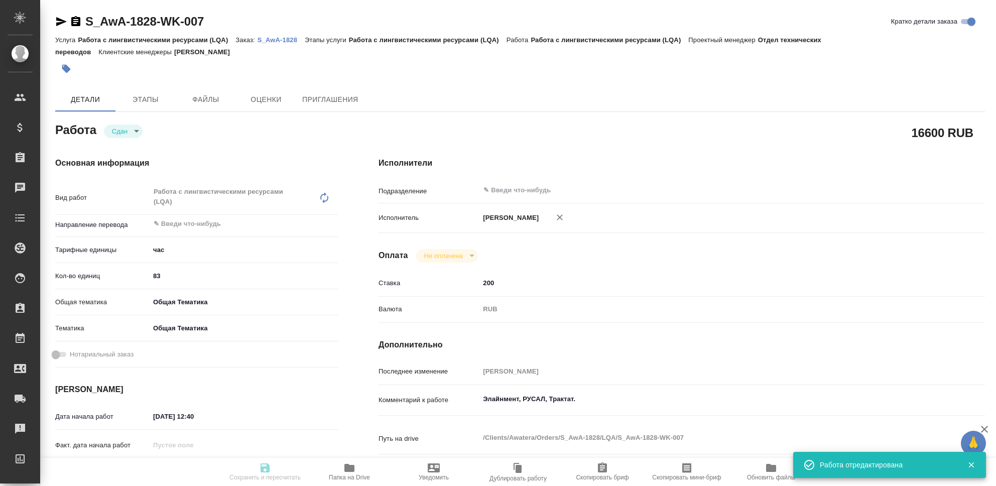
type textarea "x"
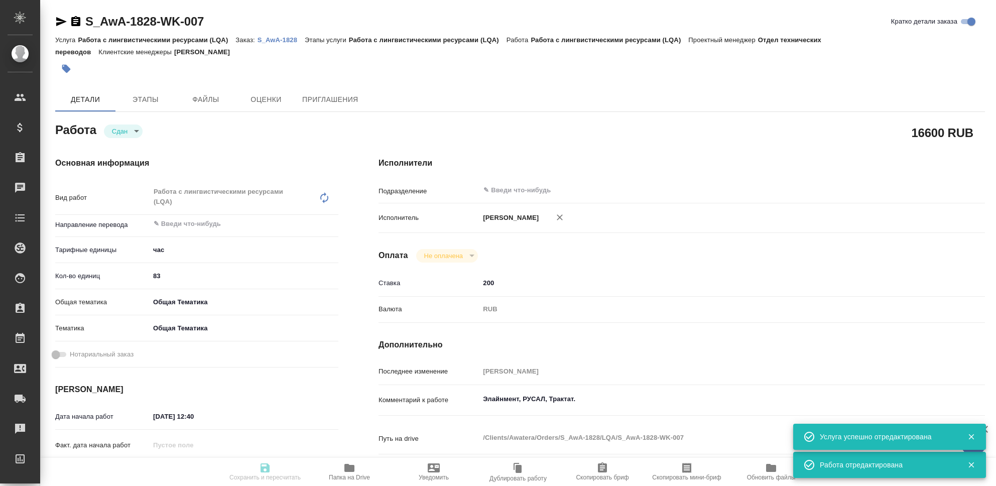
type input "closed"
type textarea "Работа с лингвистическими ресурсами (LQA)"
type textarea "x"
type input "5a8b1489cc6b4906c91bfd93"
type input "83"
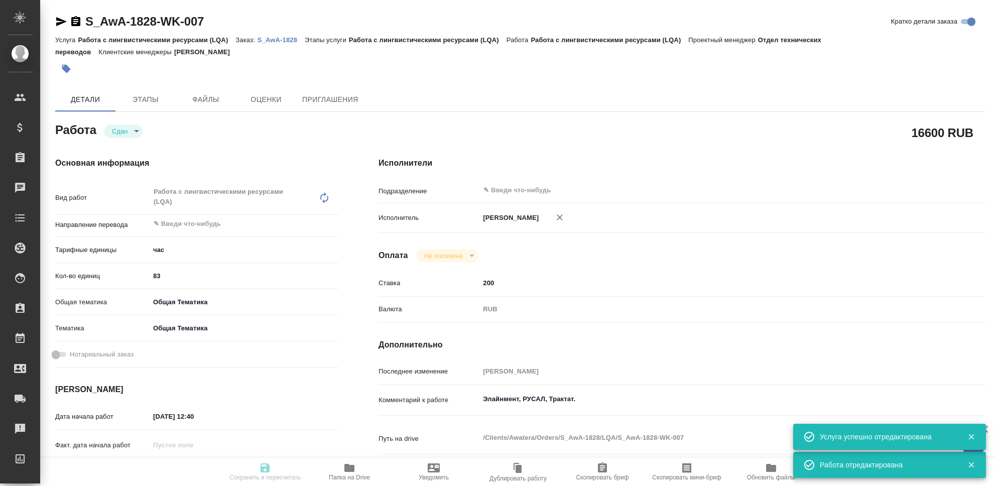
type input "obtem"
type input "6012b1ca196b0e5c9229a120"
type input "[DATE] 12:40"
type input "[DATE] 23:39"
type input "12.09.2025 12:41"
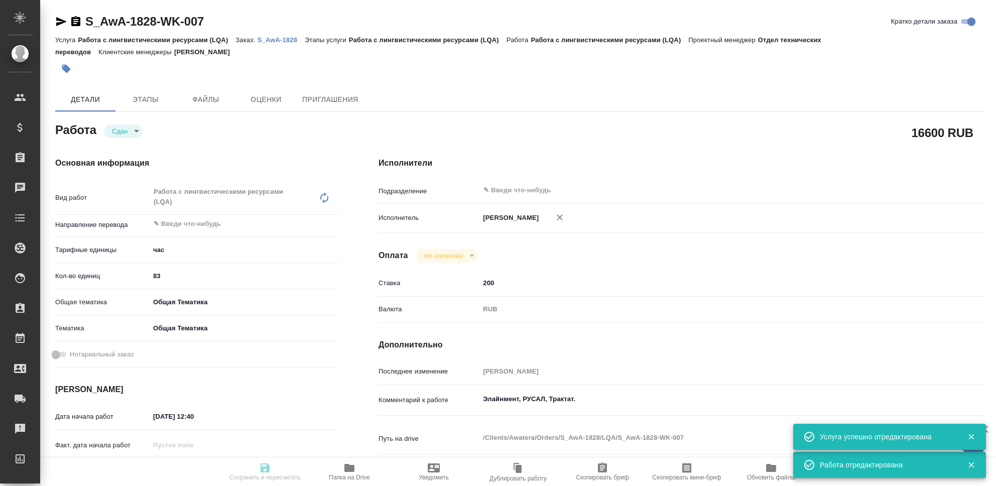
type input "[DATE] 23:39"
type input "notPayed"
type input "200"
type input "RUB"
type input "[PERSON_NAME]"
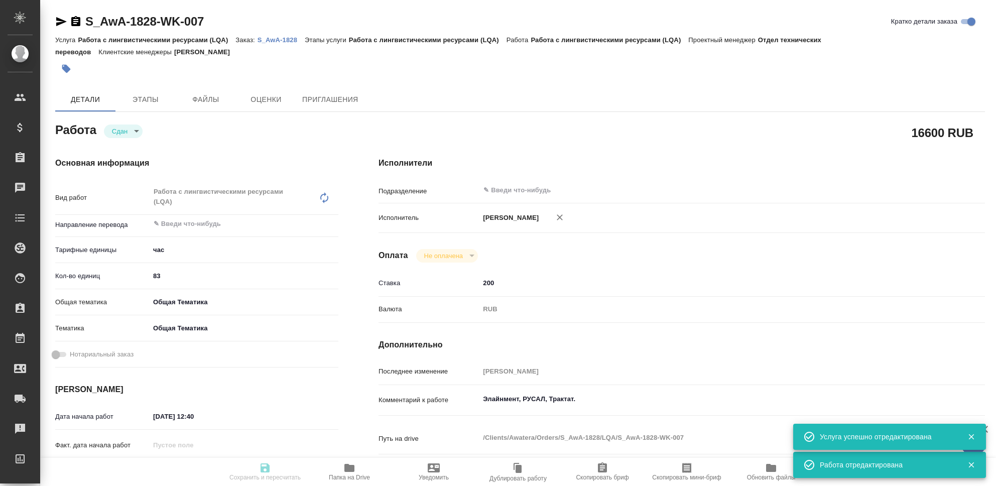
type textarea "Элайнмент, РУСАЛ, Трактат."
type textarea "x"
type textarea "/Clients/Awatera/Orders/S_AwA-1828/LQA/S_AwA-1828-WK-007"
type textarea "x"
type input "S_AwA-1828"
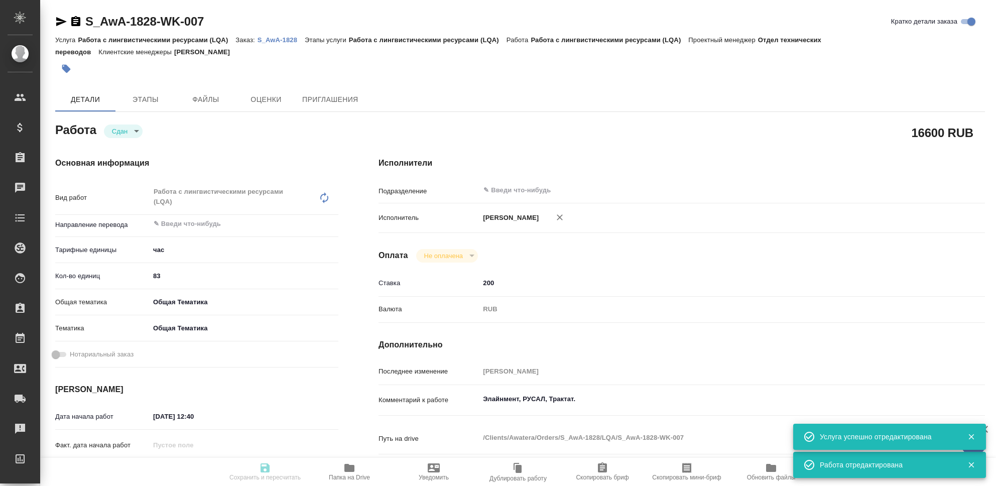
type input "Работа с лингвистическими ресурсами (LQA)"
type input "[PERSON_NAME]"
type input "/Clients/Awatera/Orders/S_AwA-1828"
type textarea "x"
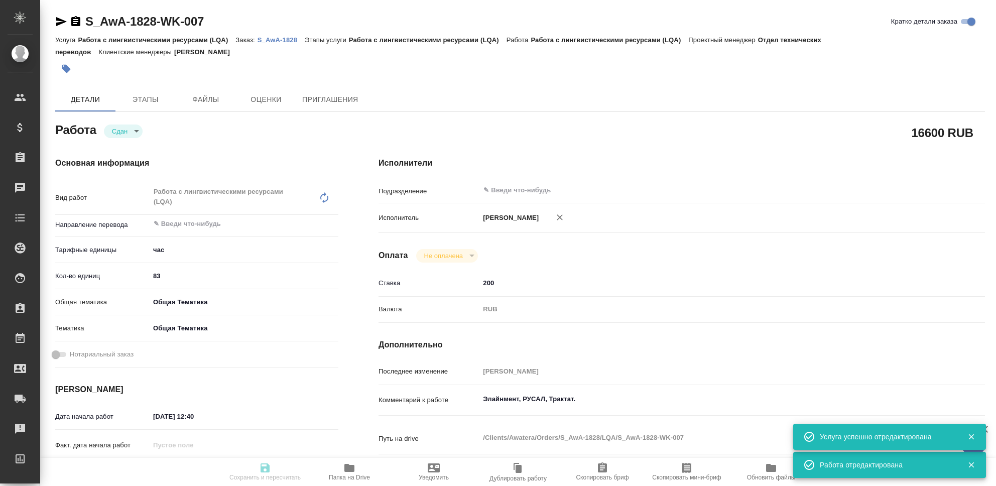
type textarea "x"
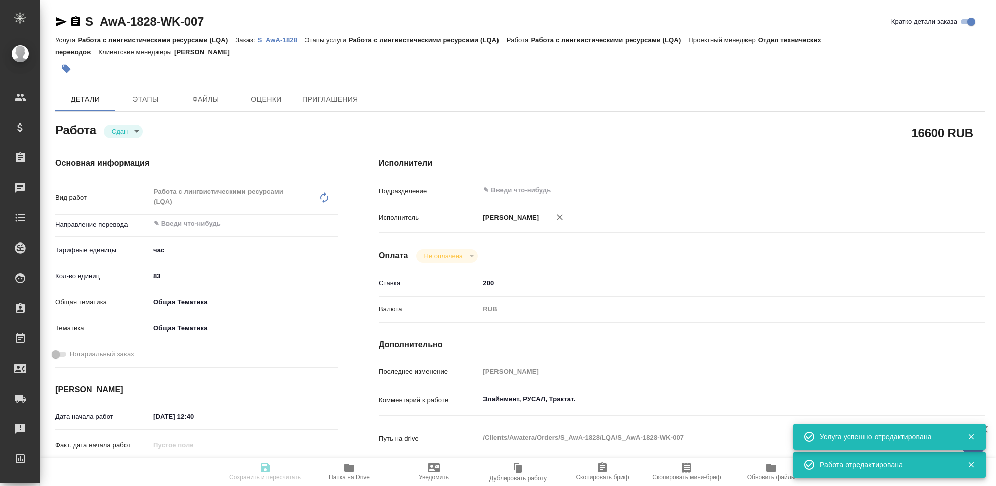
type textarea "x"
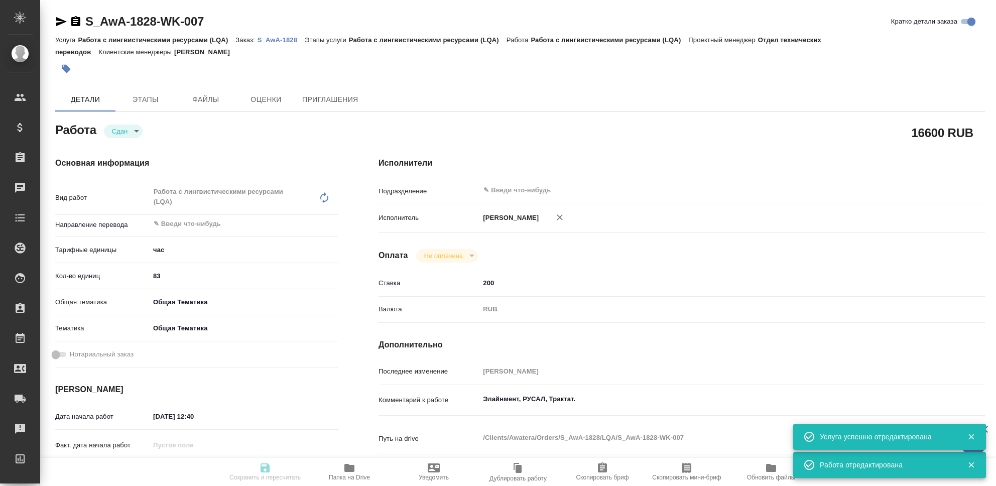
type textarea "x"
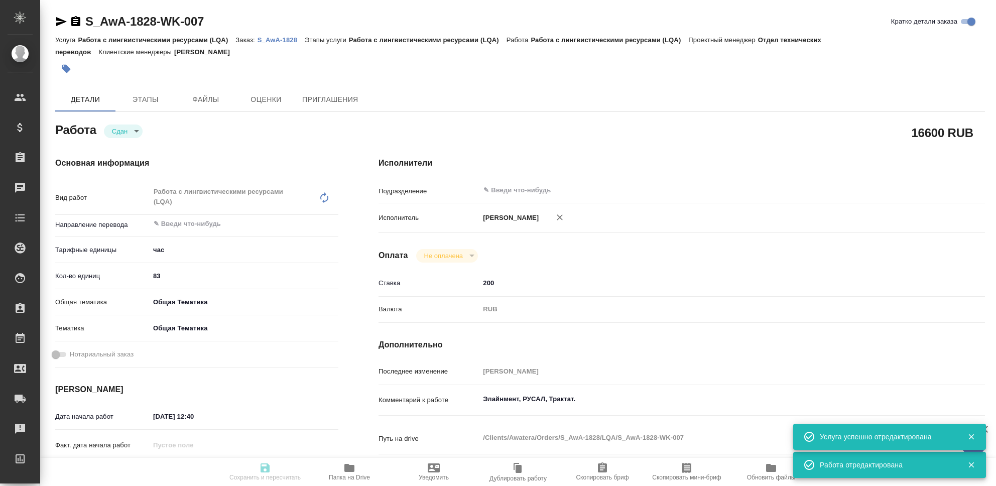
type textarea "x"
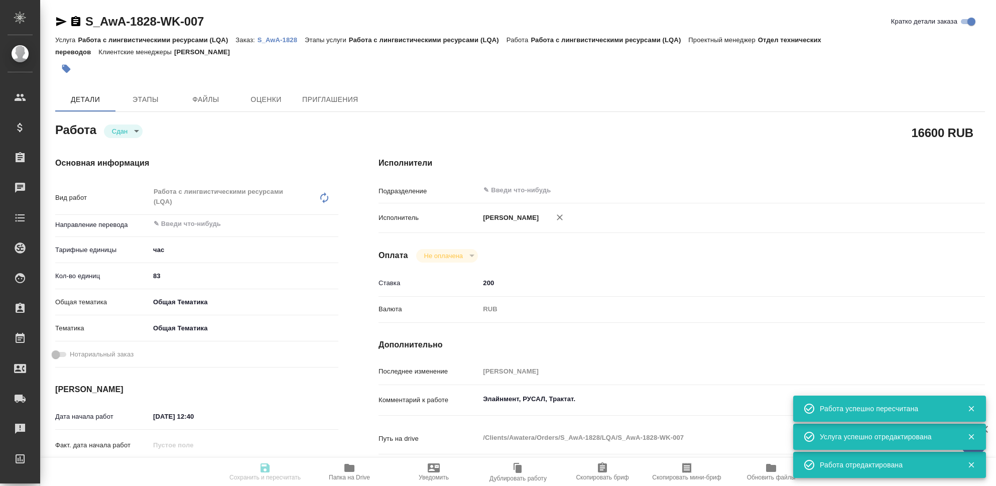
type input "closed"
type textarea "Работа с лингвистическими ресурсами (LQA)"
type textarea "x"
type input "5a8b1489cc6b4906c91bfd93"
type input "83"
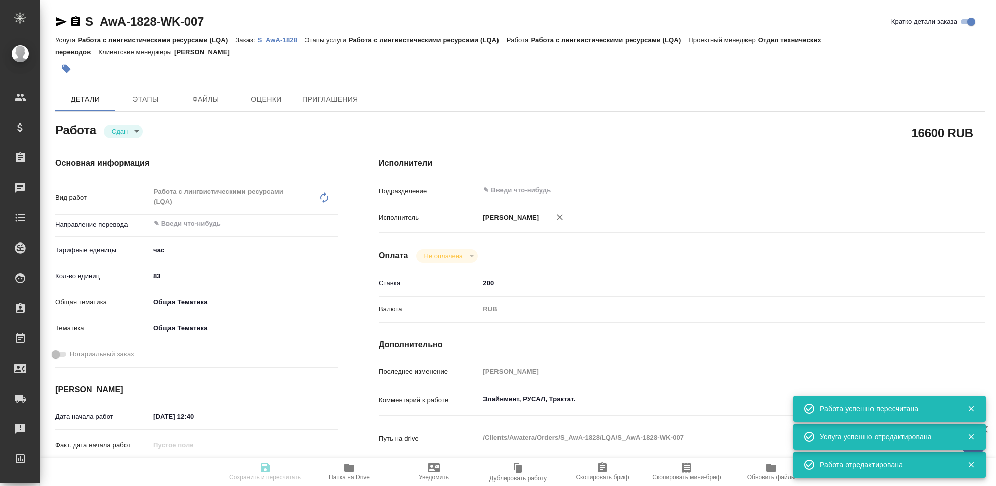
type input "obtem"
type input "6012b1ca196b0e5c9229a120"
type input "[DATE] 12:40"
type input "[DATE] 23:39"
type input "12.09.2025 12:41"
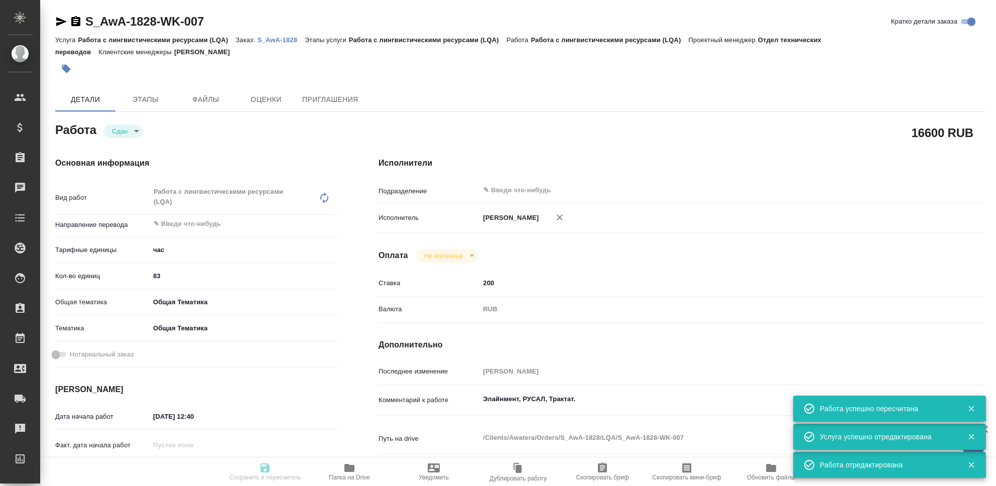
type input "[DATE] 23:39"
type input "notPayed"
type input "200"
type input "RUB"
type input "[PERSON_NAME]"
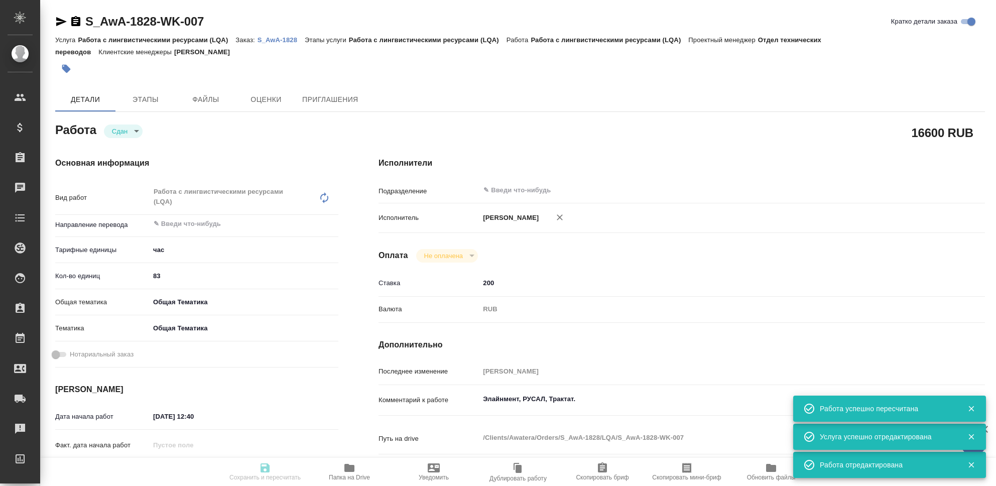
type textarea "Элайнмент, РУСАЛ, Трактат."
type textarea "x"
type textarea "/Clients/Awatera/Orders/S_AwA-1828/LQA/S_AwA-1828-WK-007"
type textarea "x"
type input "S_AwA-1828"
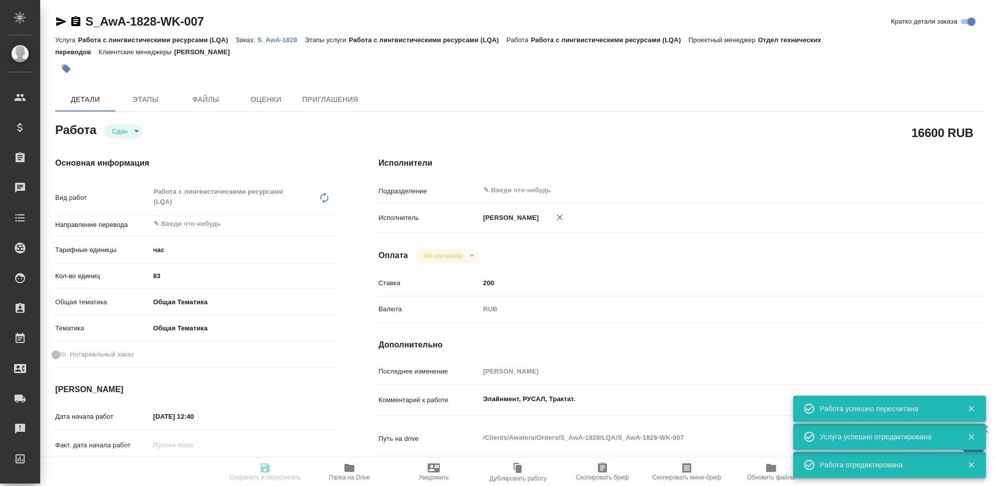
type input "Работа с лингвистическими ресурсами (LQA)"
type input "[PERSON_NAME]"
type input "/Clients/Awatera/Orders/S_AwA-1828"
type textarea "x"
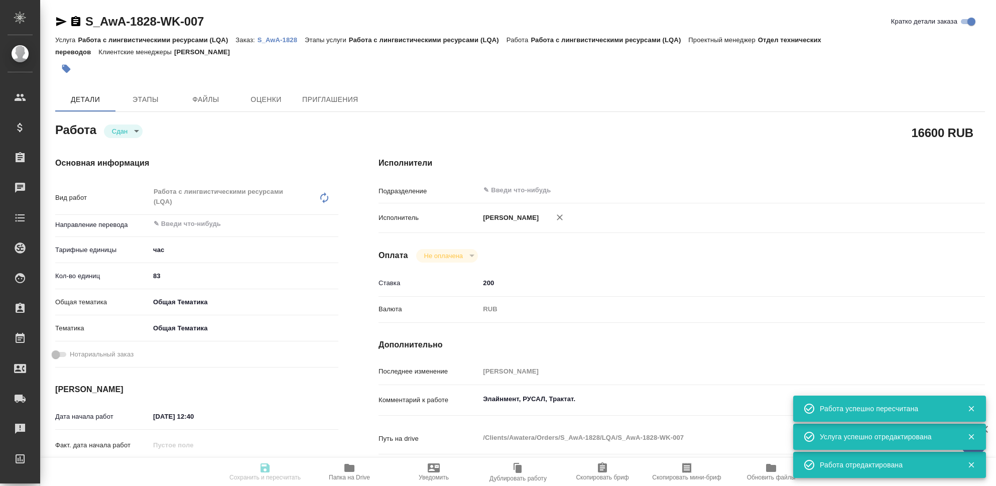
type textarea "x"
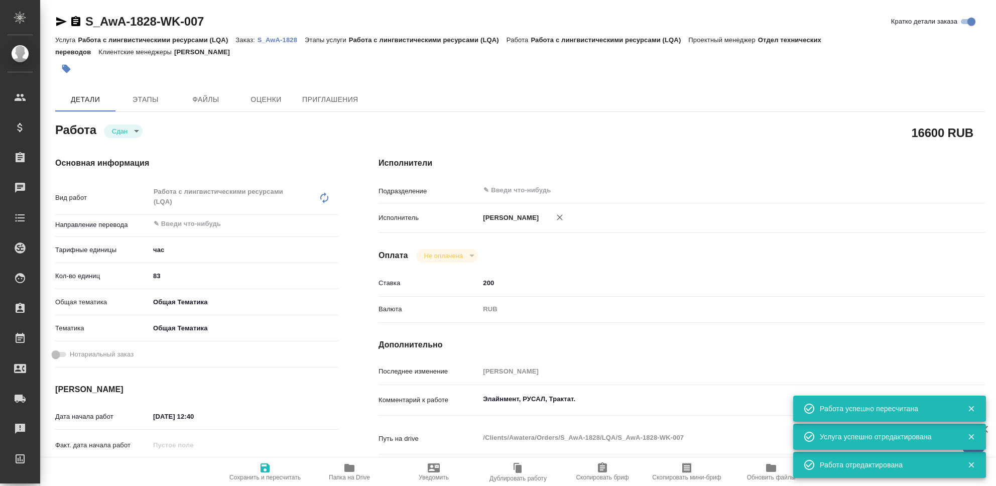
type textarea "x"
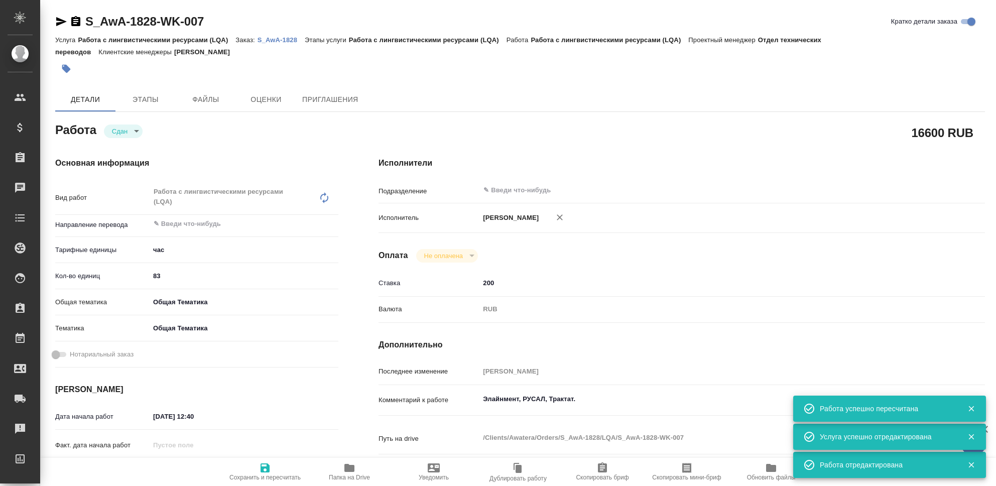
type textarea "x"
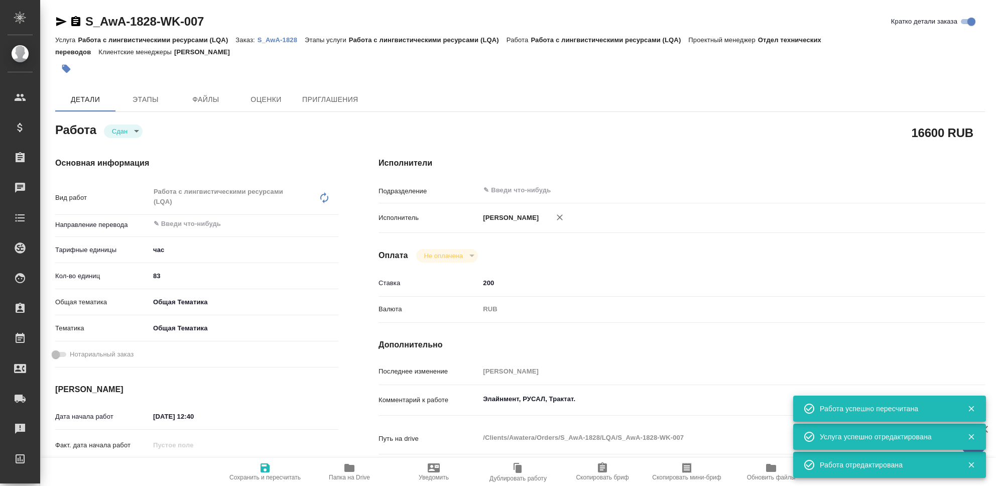
type textarea "x"
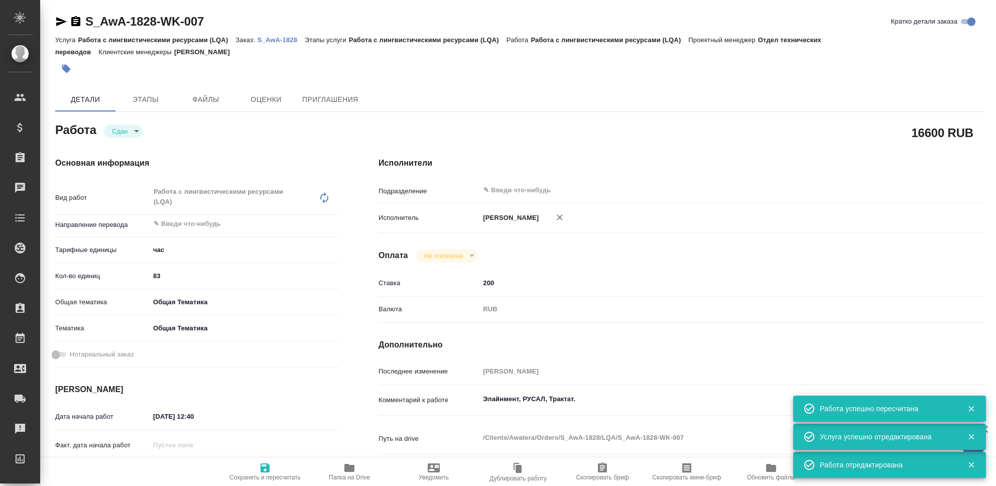
type textarea "x"
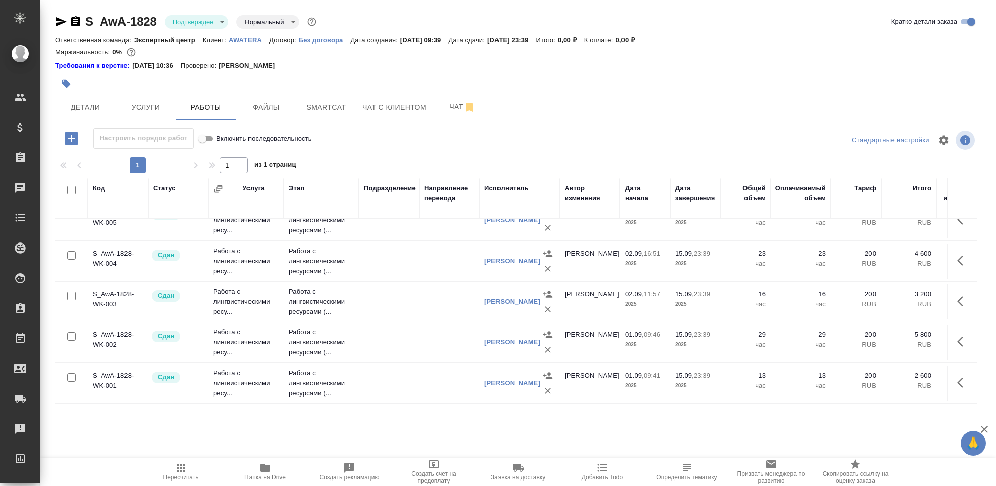
scroll to position [111, 0]
